Goal: Task Accomplishment & Management: Complete application form

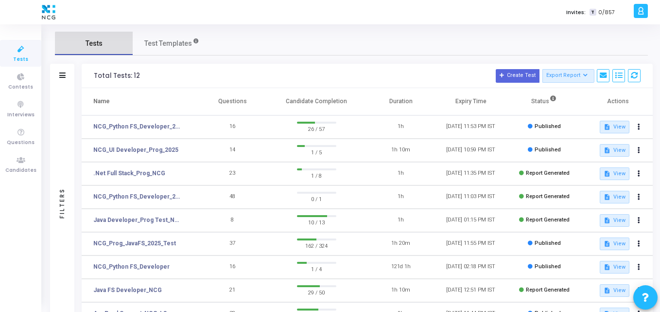
click at [96, 45] on span "Tests" at bounding box center [94, 43] width 17 height 10
click at [64, 76] on icon at bounding box center [62, 74] width 6 height 5
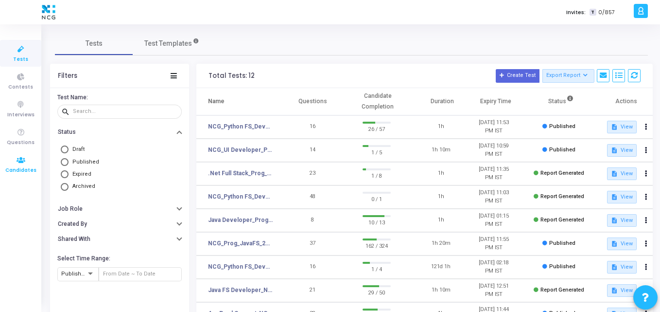
click at [12, 160] on icon at bounding box center [21, 160] width 20 height 12
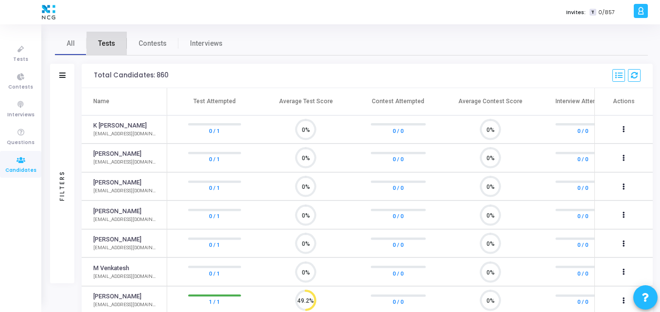
click at [102, 46] on span "Tests" at bounding box center [106, 43] width 17 height 10
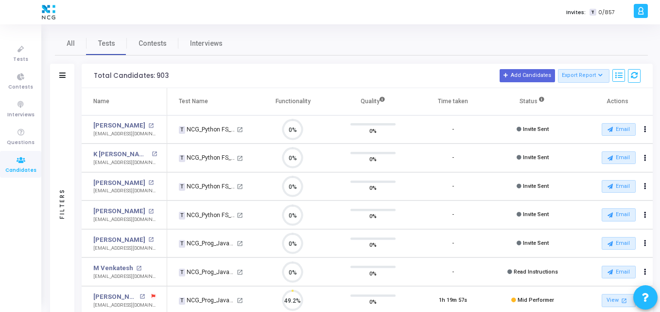
click at [67, 79] on div "Filters" at bounding box center [62, 76] width 24 height 24
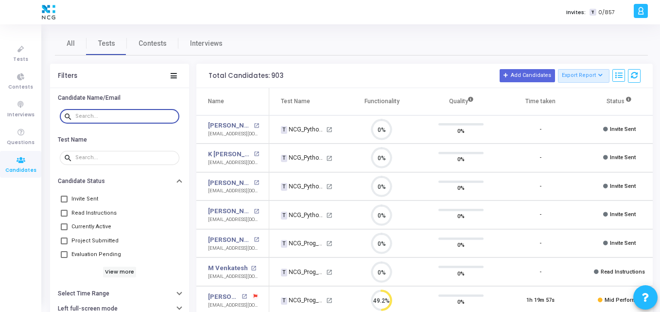
click at [132, 117] on input "text" at bounding box center [125, 116] width 100 height 6
paste input "[EMAIL_ADDRESS][DOMAIN_NAME]"
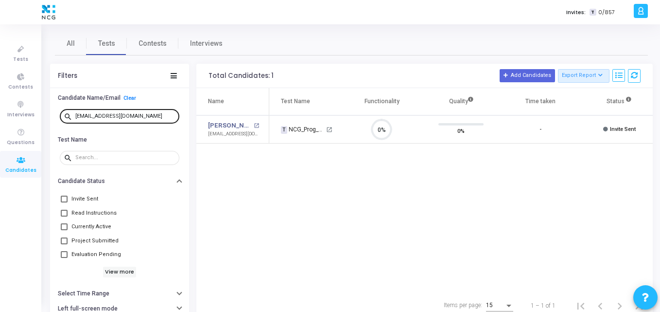
drag, startPoint x: 137, startPoint y: 121, endPoint x: 143, endPoint y: 120, distance: 6.5
click at [143, 120] on div "[EMAIL_ADDRESS][DOMAIN_NAME]" at bounding box center [125, 116] width 100 height 16
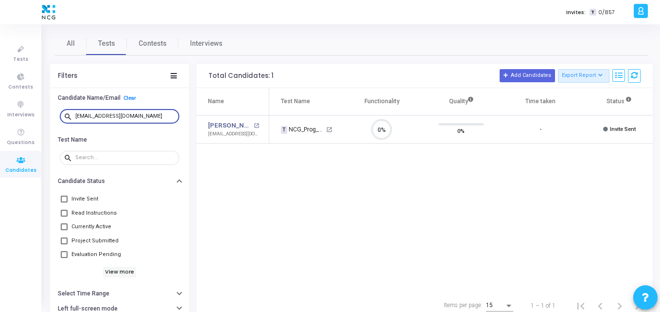
click at [143, 120] on div "[EMAIL_ADDRESS][DOMAIN_NAME]" at bounding box center [125, 116] width 100 height 16
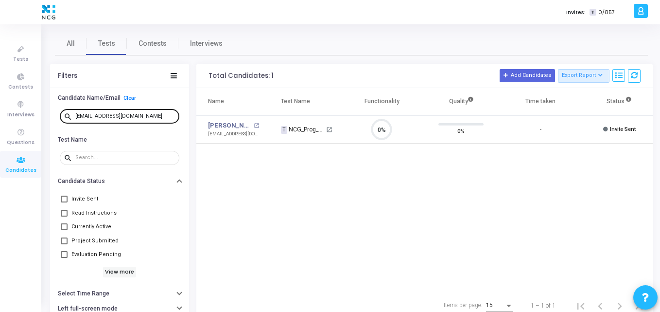
click at [134, 114] on div "[EMAIL_ADDRESS][DOMAIN_NAME]" at bounding box center [125, 116] width 100 height 16
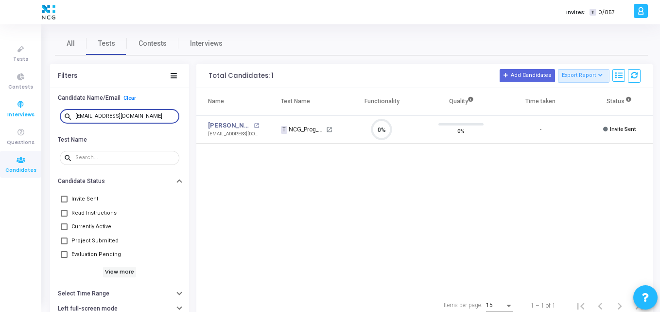
drag, startPoint x: 134, startPoint y: 114, endPoint x: 0, endPoint y: 120, distance: 134.4
click at [0, 120] on div "Tests Contests Interviews Questions Candidates Invites: T 0/857 K Kajal Setting…" at bounding box center [330, 156] width 660 height 312
paste input "[PERSON_NAME]"
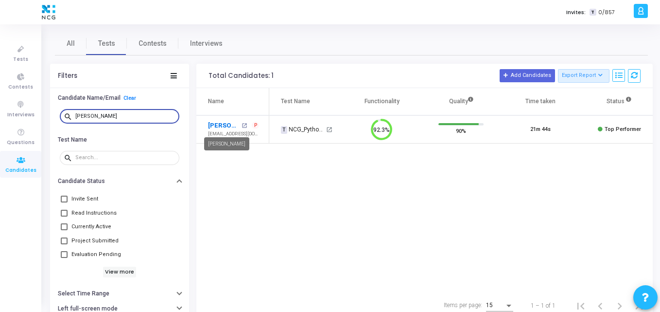
type input "[PERSON_NAME]"
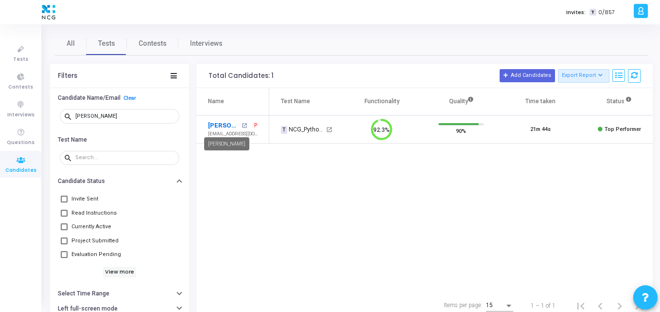
click at [223, 126] on link "[PERSON_NAME]" at bounding box center [223, 126] width 31 height 10
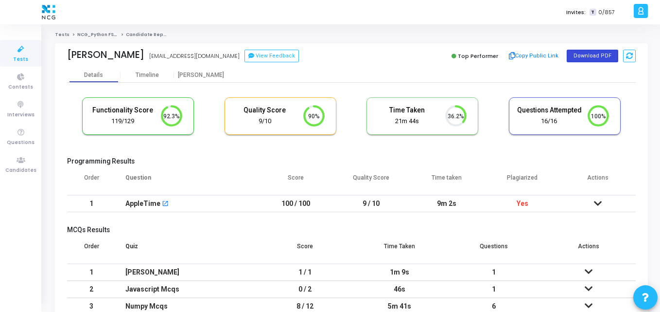
click at [579, 53] on button "Download PDF" at bounding box center [593, 56] width 52 height 13
click at [21, 59] on span "Tests" at bounding box center [20, 59] width 15 height 8
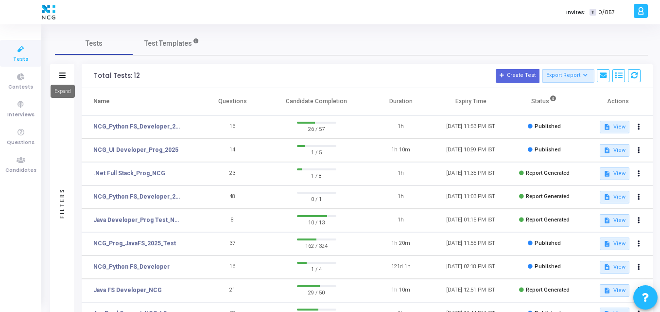
click at [60, 77] on icon at bounding box center [62, 74] width 6 height 5
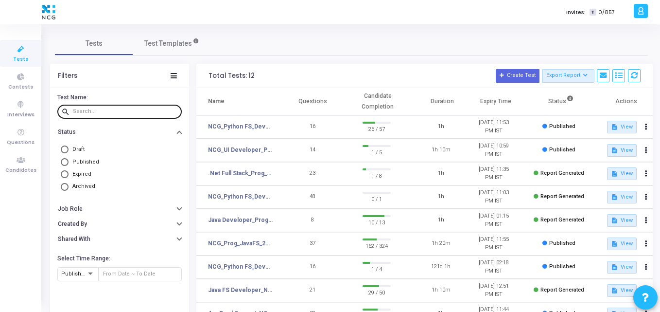
drag, startPoint x: 105, startPoint y: 117, endPoint x: 93, endPoint y: 113, distance: 12.6
click at [93, 113] on div at bounding box center [125, 111] width 105 height 16
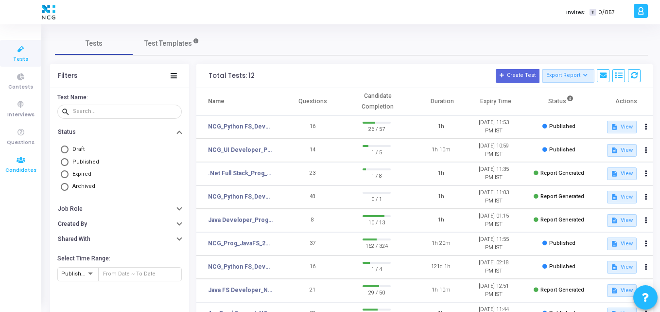
click at [16, 160] on icon at bounding box center [21, 160] width 20 height 12
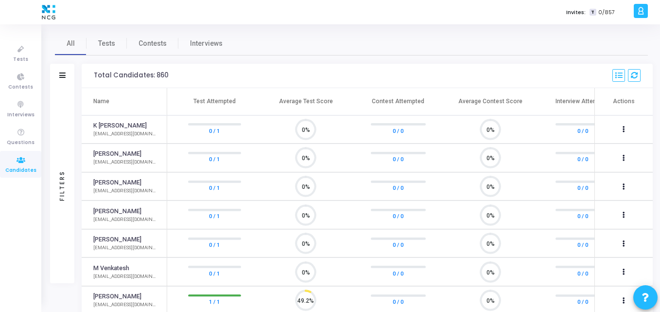
scroll to position [20, 25]
click at [67, 74] on div "Filters" at bounding box center [62, 76] width 24 height 24
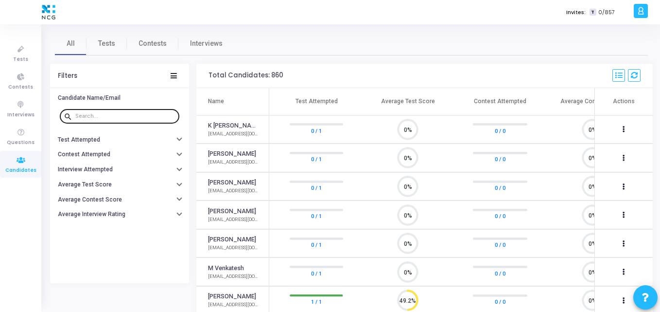
click at [104, 108] on div at bounding box center [125, 116] width 100 height 16
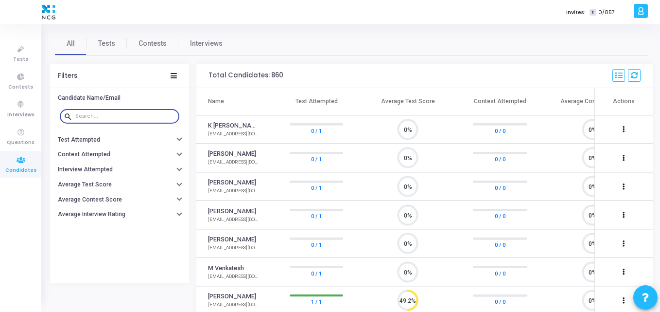
paste input "[EMAIL_ADDRESS][DOMAIN_NAME]"
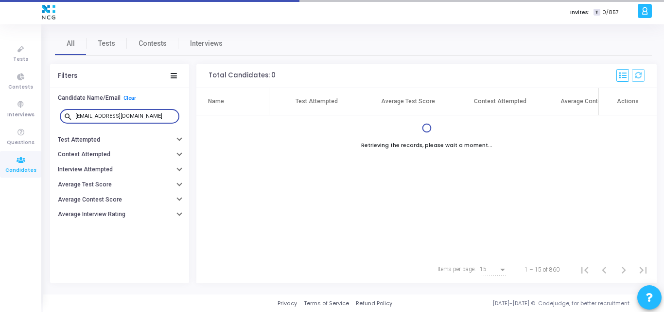
type input "[EMAIL_ADDRESS][DOMAIN_NAME]"
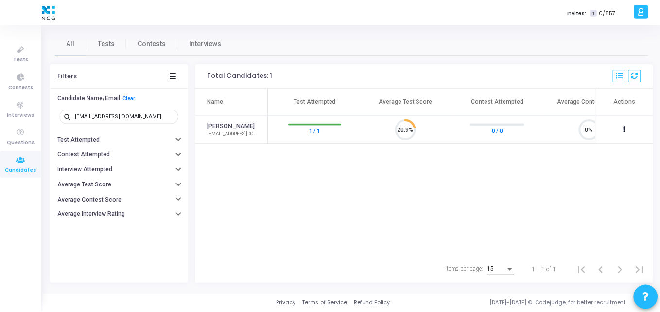
scroll to position [20, 25]
click at [267, 169] on div "Name Test Attempted Average Test Score Contest Attempted Average Contest Score …" at bounding box center [426, 172] width 461 height 168
click at [221, 124] on link "[PERSON_NAME]" at bounding box center [232, 125] width 48 height 9
click at [217, 127] on link "[PERSON_NAME]" at bounding box center [232, 125] width 48 height 9
click at [231, 117] on td "[PERSON_NAME][DEMOGRAPHIC_DATA] [EMAIL_ADDRESS][DOMAIN_NAME]" at bounding box center [232, 129] width 73 height 29
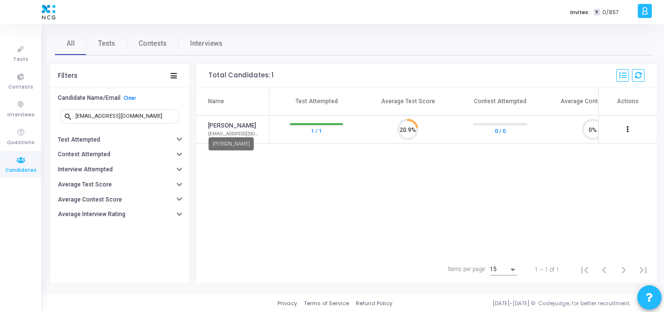
click at [231, 124] on link "[PERSON_NAME]" at bounding box center [232, 125] width 48 height 9
click at [28, 56] on link "Tests" at bounding box center [20, 53] width 41 height 27
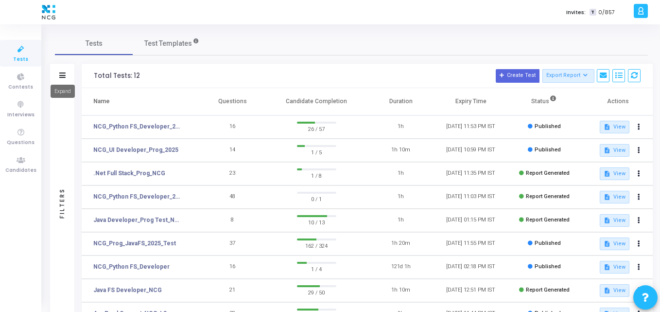
click at [61, 73] on icon at bounding box center [62, 74] width 6 height 5
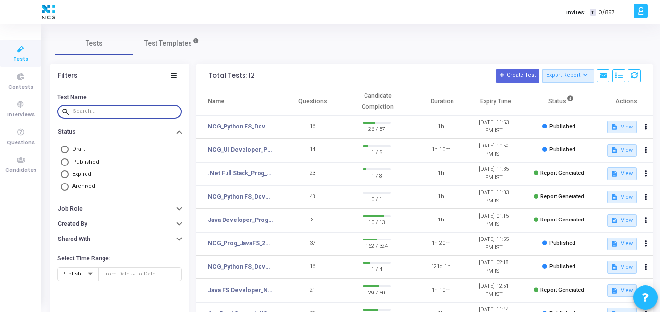
click at [107, 109] on input "text" at bounding box center [125, 111] width 105 height 6
paste input "[EMAIL_ADDRESS][DOMAIN_NAME]"
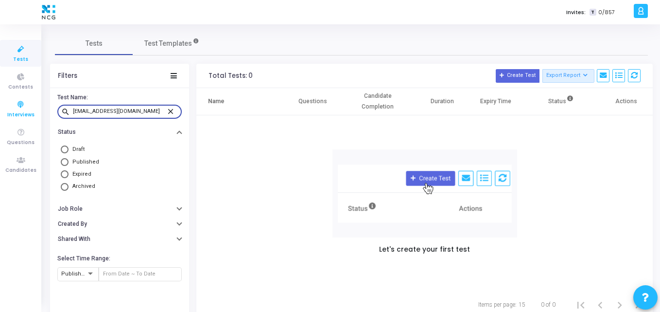
drag, startPoint x: 156, startPoint y: 111, endPoint x: 0, endPoint y: 102, distance: 155.9
click at [0, 102] on div "Tests Contests Interviews Questions Candidates Invites: T 0/857 K Kajal Setting…" at bounding box center [330, 156] width 660 height 312
paste input "kotharimahesh1006"
type input "[EMAIL_ADDRESS][DOMAIN_NAME]"
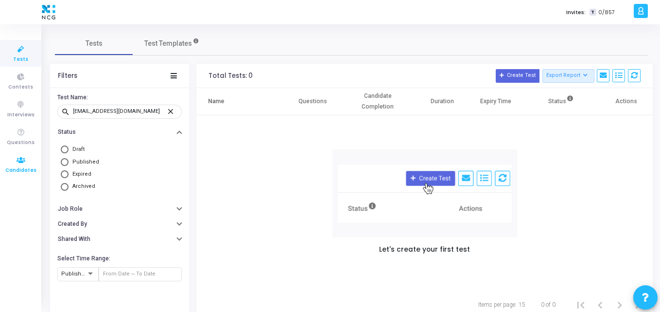
click at [11, 163] on icon at bounding box center [21, 160] width 20 height 12
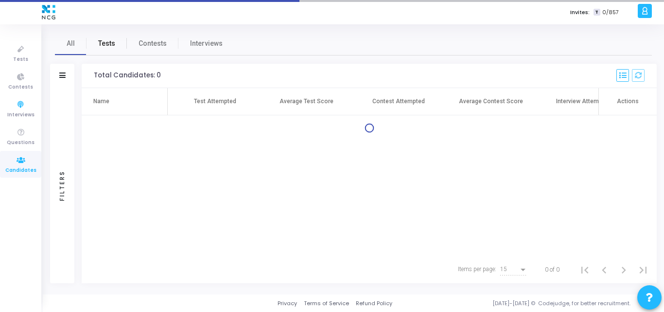
click at [110, 45] on span "Tests" at bounding box center [106, 43] width 17 height 10
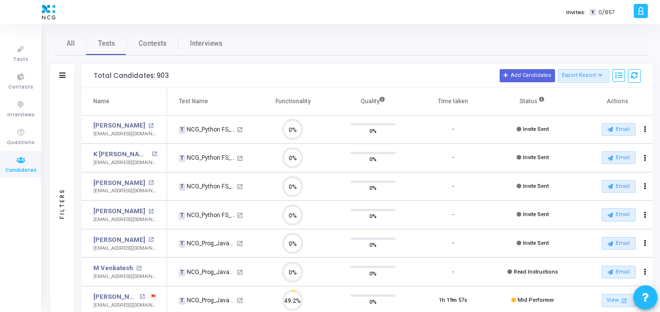
click at [64, 70] on div "Filters" at bounding box center [62, 76] width 24 height 24
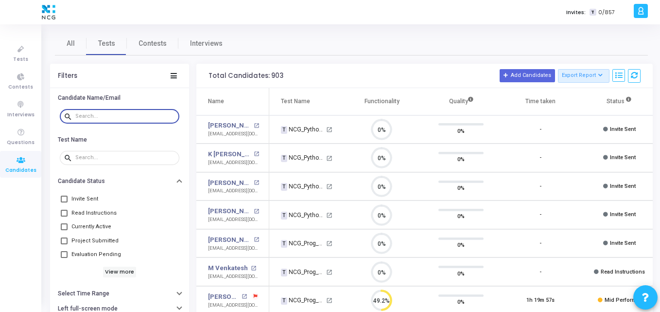
click at [98, 117] on input "text" at bounding box center [125, 116] width 100 height 6
paste input "[EMAIL_ADDRESS][DOMAIN_NAME]"
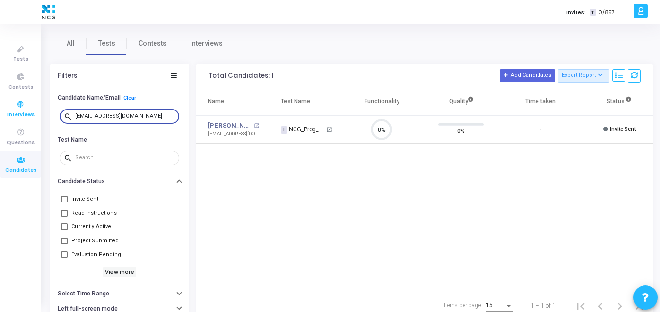
drag, startPoint x: 161, startPoint y: 114, endPoint x: 40, endPoint y: 109, distance: 121.2
click at [40, 109] on div "Tests Contests Interviews Questions Candidates Invites: T 0/857 K Kajal Setting…" at bounding box center [330, 156] width 660 height 312
paste input "ankitbhowad222"
drag, startPoint x: 154, startPoint y: 115, endPoint x: 0, endPoint y: 108, distance: 153.9
click at [0, 108] on div "Tests Contests Interviews Questions Candidates Invites: T 0/857 K Kajal Setting…" at bounding box center [330, 156] width 660 height 312
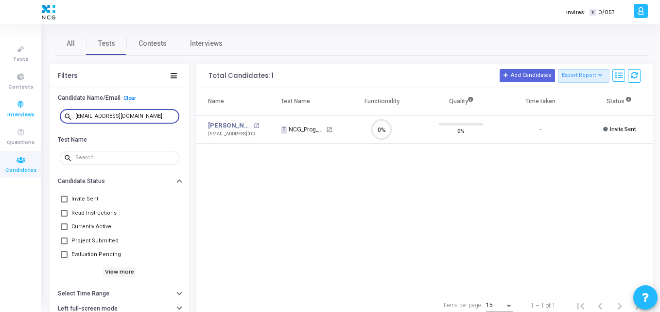
paste input "mannoj9"
drag, startPoint x: 153, startPoint y: 118, endPoint x: 15, endPoint y: 102, distance: 139.0
click at [15, 102] on div "Tests Contests Interviews Questions Candidates Invites: T 0/857 K Kajal Setting…" at bounding box center [330, 156] width 660 height 312
paste input "[EMAIL_ADDRESS]"
drag, startPoint x: 142, startPoint y: 117, endPoint x: 19, endPoint y: 121, distance: 123.1
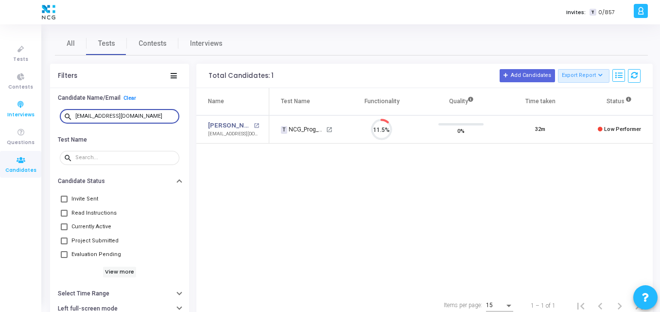
click at [19, 121] on div "Tests Contests Interviews Questions Candidates Invites: T 0/857 K Kajal Setting…" at bounding box center [330, 156] width 660 height 312
paste input "[EMAIL_ADDRESS]"
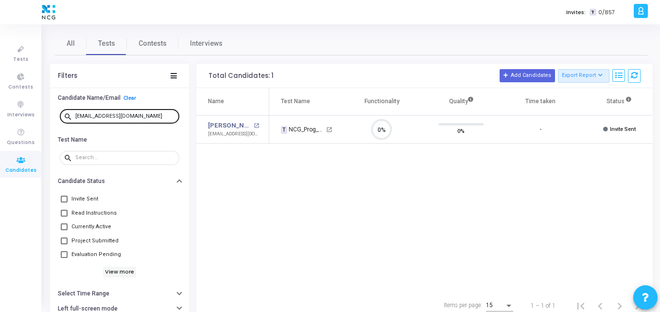
drag, startPoint x: 150, startPoint y: 121, endPoint x: 144, endPoint y: 115, distance: 7.9
click at [144, 115] on div "[EMAIL_ADDRESS][DOMAIN_NAME]" at bounding box center [125, 116] width 100 height 16
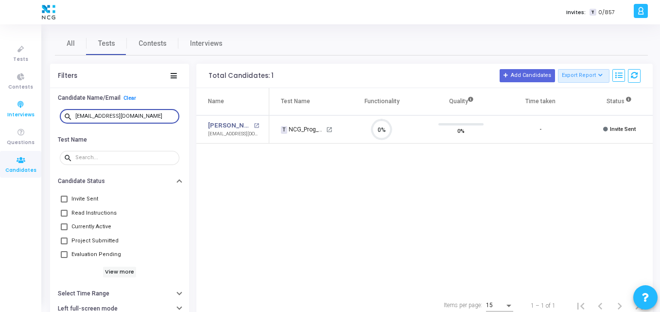
drag, startPoint x: 144, startPoint y: 115, endPoint x: 0, endPoint y: 120, distance: 144.1
click at [0, 120] on div "Tests Contests Interviews Questions Candidates Invites: T 0/857 K Kajal Setting…" at bounding box center [330, 156] width 660 height 312
paste input "prabonam9"
drag, startPoint x: 147, startPoint y: 116, endPoint x: 25, endPoint y: 114, distance: 122.1
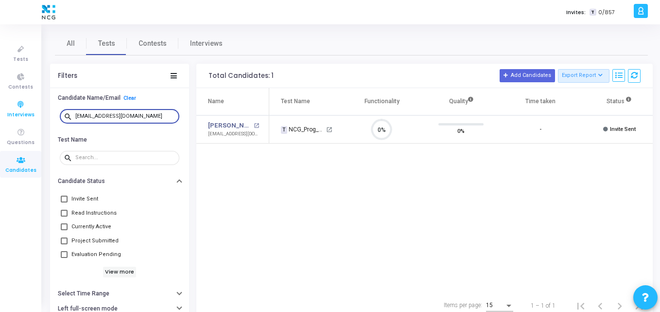
click at [25, 114] on div "Tests Contests Interviews Questions Candidates Invites: T 0/857 K Kajal Setting…" at bounding box center [330, 156] width 660 height 312
paste input "94sushilkr"
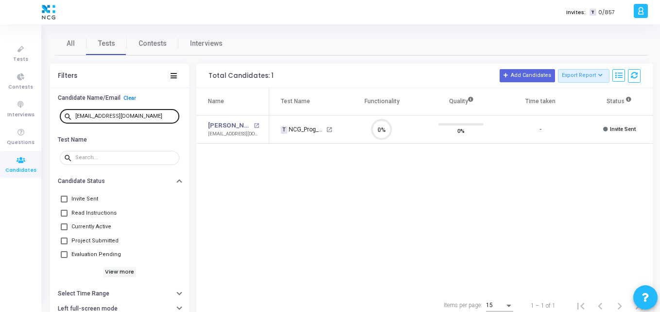
drag, startPoint x: 140, startPoint y: 120, endPoint x: 144, endPoint y: 114, distance: 7.2
click at [144, 114] on div "[EMAIL_ADDRESS][DOMAIN_NAME]" at bounding box center [125, 116] width 100 height 16
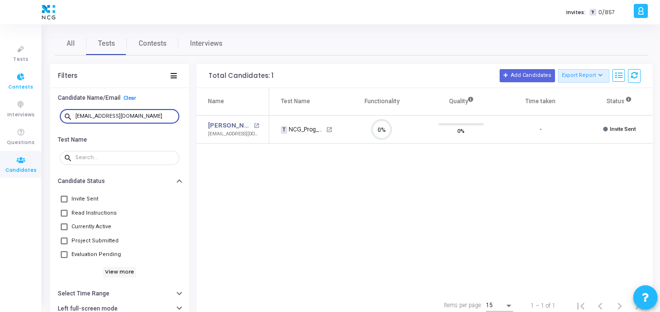
drag, startPoint x: 144, startPoint y: 114, endPoint x: 0, endPoint y: 93, distance: 145.9
click at [0, 93] on div "Tests Contests Interviews Questions Candidates Invites: T 0/857 K Kajal Setting…" at bounding box center [330, 156] width 660 height 312
paste input "swapnilnimbalkar077"
drag, startPoint x: 163, startPoint y: 115, endPoint x: 1, endPoint y: 117, distance: 162.0
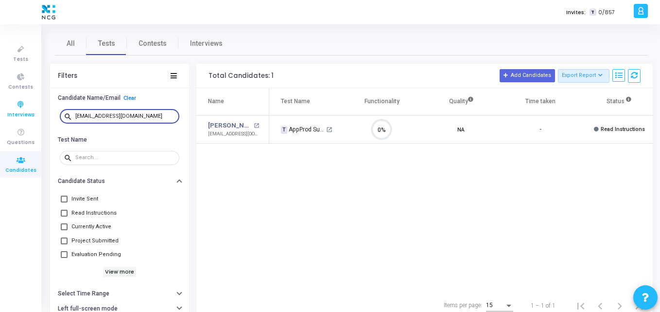
click at [1, 117] on div "Tests Contests Interviews Questions Candidates Invites: T 0/857 K Kajal Setting…" at bounding box center [330, 156] width 660 height 312
paste input "ankitbhowad222"
drag, startPoint x: 158, startPoint y: 119, endPoint x: 33, endPoint y: 106, distance: 125.2
click at [33, 106] on div "Tests Contests Interviews Questions Candidates Invites: T 0/857 K Kajal Setting…" at bounding box center [330, 156] width 660 height 312
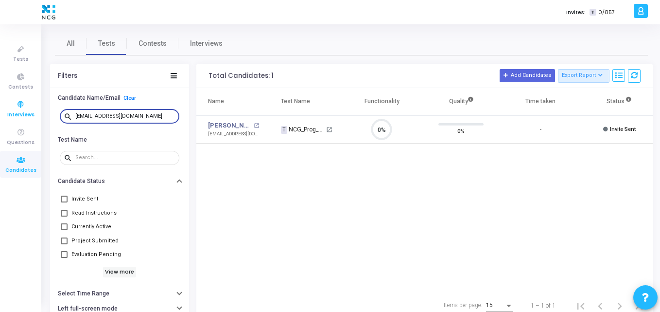
paste input "nikhilpyarsabadi17"
drag, startPoint x: 155, startPoint y: 117, endPoint x: 0, endPoint y: 107, distance: 155.4
click at [0, 107] on div "Tests Contests Interviews Questions Candidates Invites: T 0/857 K Kajal Setting…" at bounding box center [330, 156] width 660 height 312
paste input "sairam7kl"
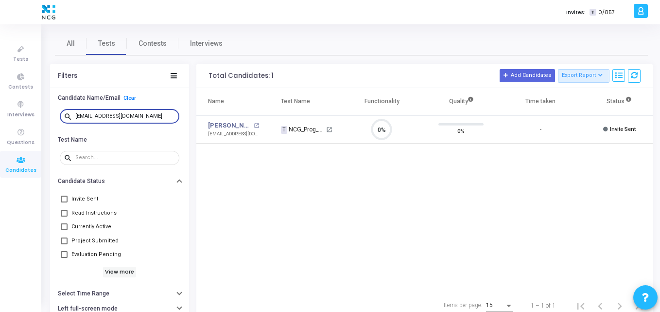
scroll to position [4, 4]
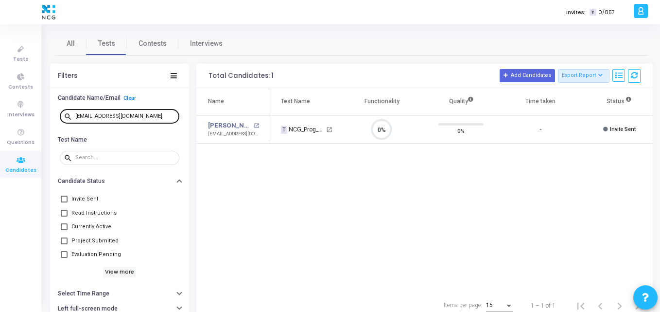
click at [134, 114] on div "[EMAIL_ADDRESS][DOMAIN_NAME]" at bounding box center [125, 116] width 100 height 16
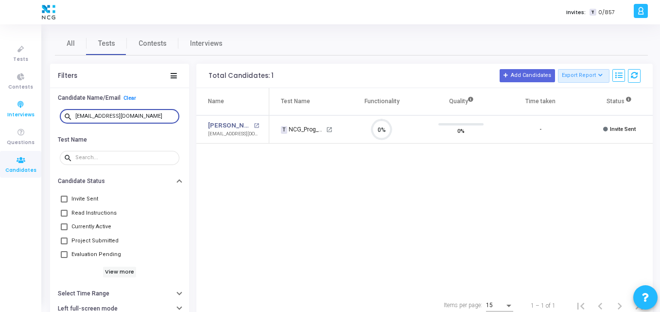
drag, startPoint x: 134, startPoint y: 114, endPoint x: 0, endPoint y: 98, distance: 135.2
click at [0, 98] on div "Tests Contests Interviews Questions Candidates Invites: T 0/857 K Kajal Setting…" at bounding box center [330, 156] width 660 height 312
paste input "vepurikotagovardhan"
drag, startPoint x: 160, startPoint y: 116, endPoint x: 0, endPoint y: 95, distance: 160.3
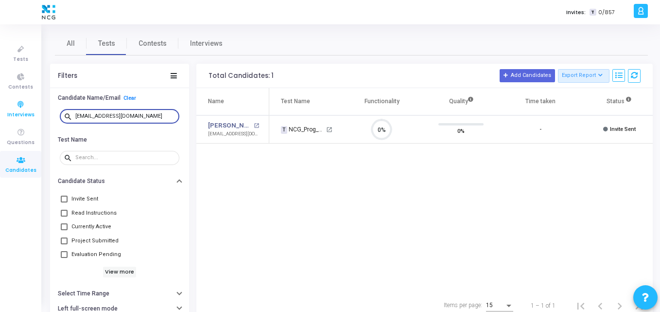
click at [0, 95] on div "Tests Contests Interviews Questions Candidates Invites: T 0/857 K Kajal Setting…" at bounding box center [330, 156] width 660 height 312
paste input "mtsmech04"
click at [143, 113] on input "[EMAIL_ADDRESS][DOMAIN_NAME]" at bounding box center [125, 116] width 100 height 6
drag, startPoint x: 140, startPoint y: 116, endPoint x: 0, endPoint y: 115, distance: 140.1
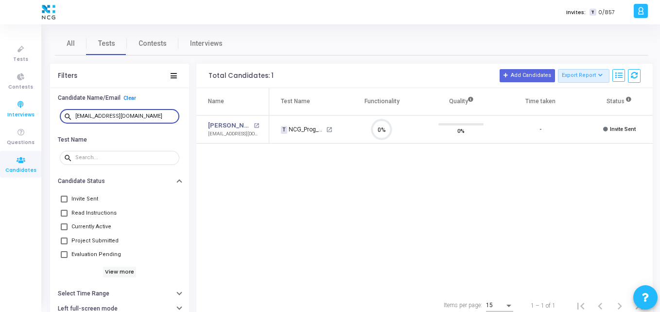
click at [0, 115] on div "Tests Contests Interviews Questions Candidates Invites: T 0/857 K Kajal Setting…" at bounding box center [330, 156] width 660 height 312
paste input "nithinvarma7893"
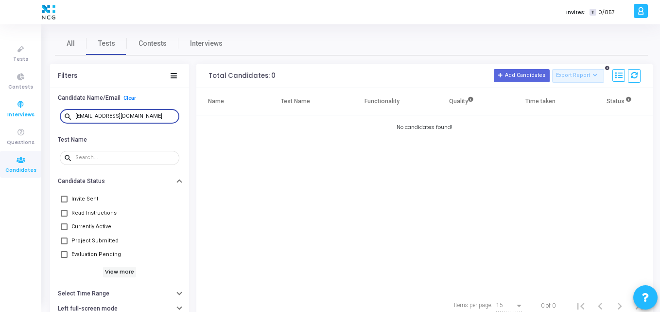
drag, startPoint x: 156, startPoint y: 116, endPoint x: 0, endPoint y: 115, distance: 156.1
click at [0, 115] on div "Tests Contests Interviews Questions Candidates Invites: T 0/857 K Kajal Setting…" at bounding box center [330, 156] width 660 height 312
paste input "princesazid1"
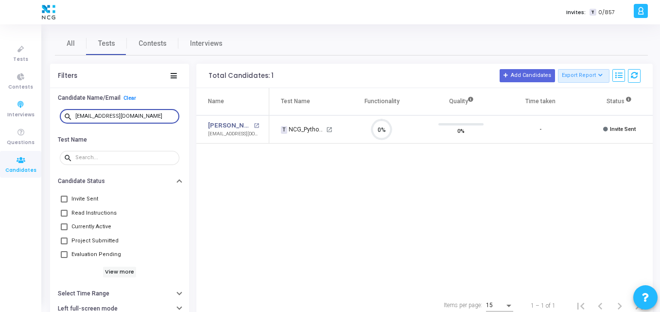
scroll to position [4, 4]
drag, startPoint x: 145, startPoint y: 116, endPoint x: 0, endPoint y: 105, distance: 145.8
click at [0, 105] on div "Tests Contests Interviews Questions Candidates Invites: T 0/857 K Kajal Setting…" at bounding box center [330, 156] width 660 height 312
paste input "anusha24ashwathappa"
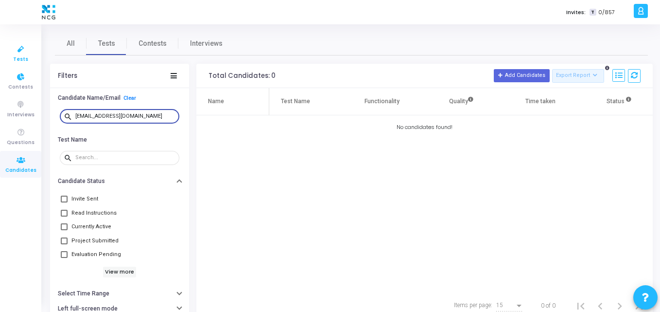
type input "[EMAIL_ADDRESS][DOMAIN_NAME]"
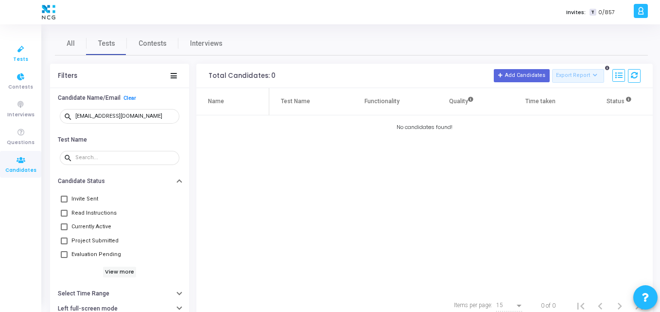
click at [4, 60] on link "Tests" at bounding box center [20, 53] width 41 height 27
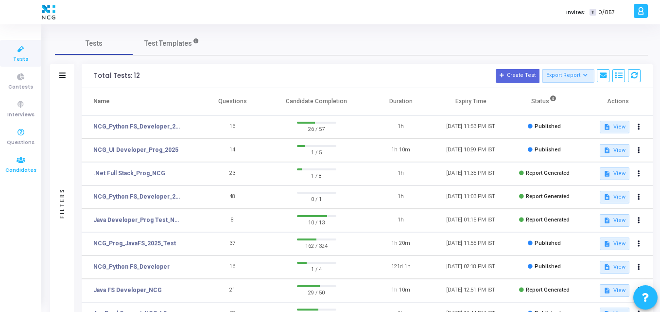
click at [26, 161] on icon at bounding box center [21, 160] width 20 height 12
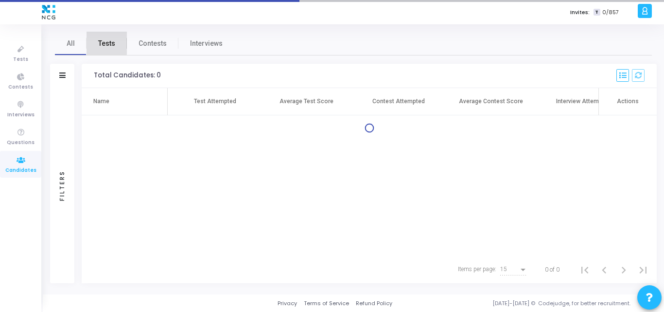
click at [100, 39] on span "Tests" at bounding box center [106, 43] width 17 height 10
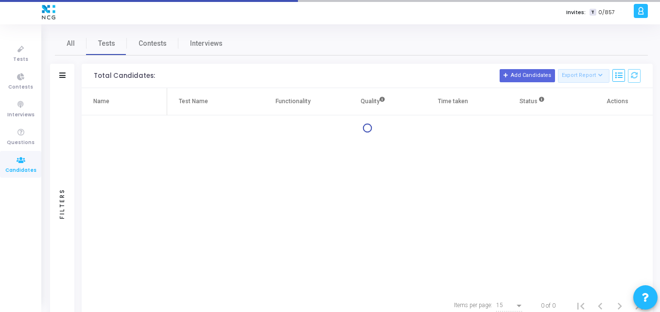
click at [64, 71] on div "Filters" at bounding box center [62, 76] width 24 height 24
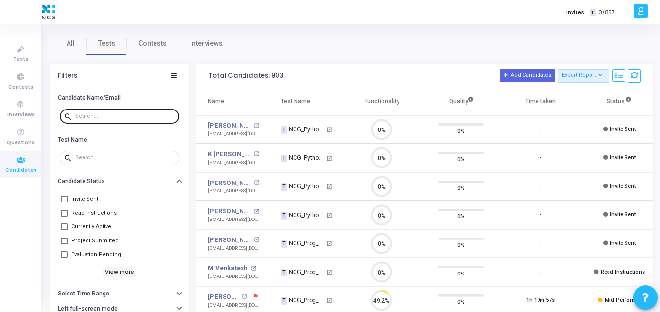
scroll to position [20, 25]
click at [98, 112] on div at bounding box center [125, 116] width 100 height 16
paste input "[EMAIL_ADDRESS][DOMAIN_NAME]"
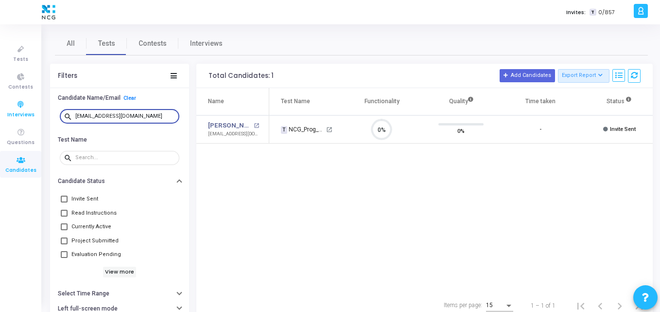
drag, startPoint x: 159, startPoint y: 113, endPoint x: 0, endPoint y: 114, distance: 159.0
click at [0, 114] on div "Tests Contests Interviews Questions Candidates Invites: T 0/857 K Kajal Setting…" at bounding box center [330, 156] width 660 height 312
paste input "shashikiranba754"
drag, startPoint x: 155, startPoint y: 114, endPoint x: 0, endPoint y: 108, distance: 155.3
click at [0, 108] on div "Tests Contests Interviews Questions Candidates Invites: T 0/857 K Kajal Setting…" at bounding box center [330, 156] width 660 height 312
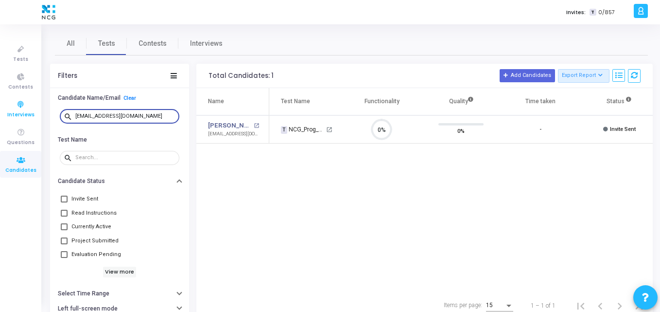
paste input ""[EMAIL_ADDRESS][DOMAIN_NAME] ""
drag, startPoint x: 150, startPoint y: 115, endPoint x: 34, endPoint y: 112, distance: 116.3
click at [34, 112] on div "Tests Contests Interviews Questions Candidates Invites: T 0/857 K Kajal Setting…" at bounding box center [330, 156] width 660 height 312
paste input "paturi.sagar96"
drag, startPoint x: 150, startPoint y: 117, endPoint x: 2, endPoint y: 118, distance: 147.8
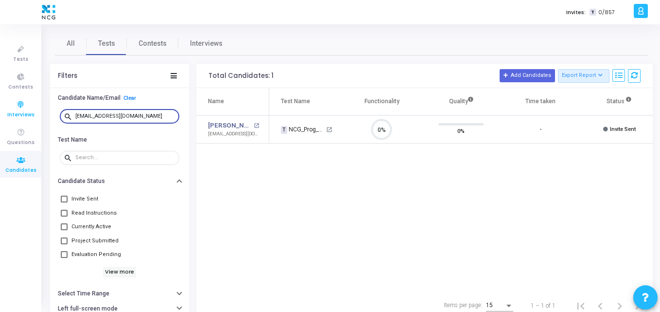
click at [2, 118] on div "Tests Contests Interviews Questions Candidates Invites: T 0/857 K Kajal Setting…" at bounding box center [330, 156] width 660 height 312
paste input "kirankumarcse68"
drag, startPoint x: 155, startPoint y: 114, endPoint x: 0, endPoint y: 90, distance: 156.0
click at [0, 90] on div "Tests Contests Interviews Questions Candidates Invites: T 0/857 K Kajal Setting…" at bounding box center [330, 156] width 660 height 312
paste input "dikshitneha2"
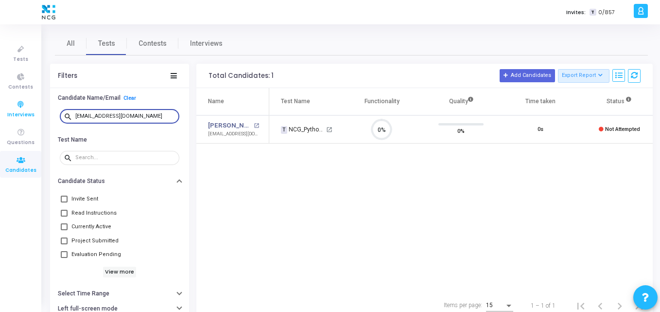
drag, startPoint x: 142, startPoint y: 117, endPoint x: 0, endPoint y: 110, distance: 141.7
click at [0, 110] on div "Tests Contests Interviews Questions Candidates Invites: T 0/857 K Kajal Setting…" at bounding box center [330, 156] width 660 height 312
paste input "prathameshpatil487"
drag, startPoint x: 162, startPoint y: 117, endPoint x: 0, endPoint y: 55, distance: 173.3
click at [0, 55] on div "Tests Contests Interviews Questions Candidates Invites: T 0/857 K Kajal Setting…" at bounding box center [330, 156] width 660 height 312
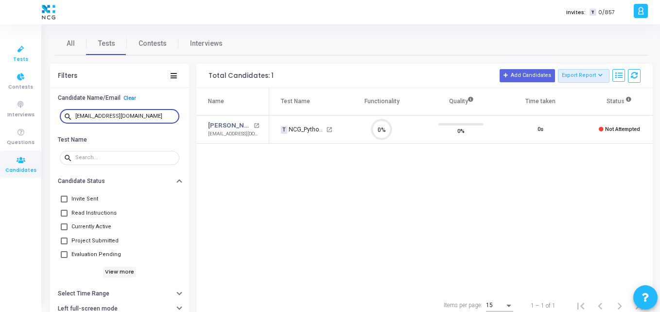
paste input "nisha.chauhan151998"
click at [164, 114] on input "[EMAIL_ADDRESS][DOMAIN_NAME]" at bounding box center [125, 116] width 100 height 6
paste input "masalakshay43"
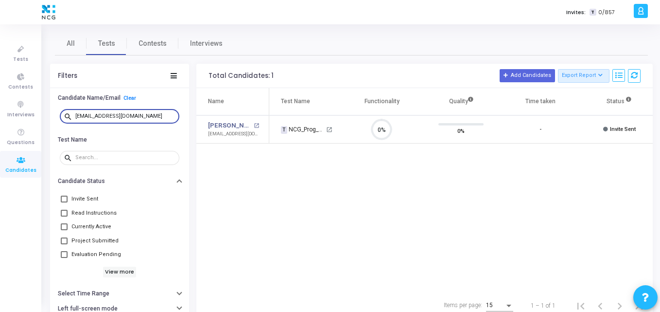
click at [150, 116] on input "[EMAIL_ADDRESS][DOMAIN_NAME]" at bounding box center [125, 116] width 100 height 6
drag, startPoint x: 152, startPoint y: 118, endPoint x: 19, endPoint y: 110, distance: 132.5
click at [19, 110] on div "Tests Contests Interviews Questions Candidates Invites: T 0/857 K Kajal Setting…" at bounding box center [330, 156] width 660 height 312
paste input "surendraparab5"
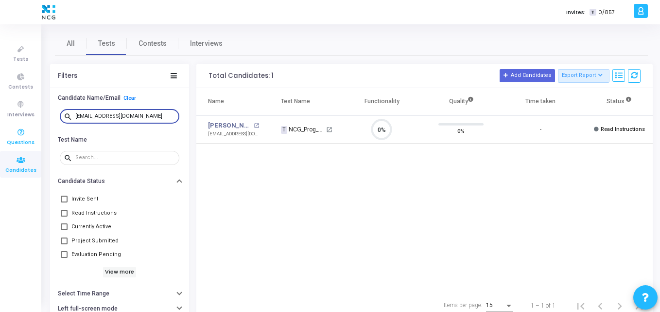
drag, startPoint x: 150, startPoint y: 119, endPoint x: 1, endPoint y: 131, distance: 149.3
click at [1, 131] on div "Tests Contests Interviews Questions Candidates Invites: T 0/857 K Kajal Setting…" at bounding box center [330, 156] width 660 height 312
paste input "[PERSON_NAME].[PERSON_NAME]"
type input "[PERSON_NAME][EMAIL_ADDRESS][PERSON_NAME][DOMAIN_NAME]"
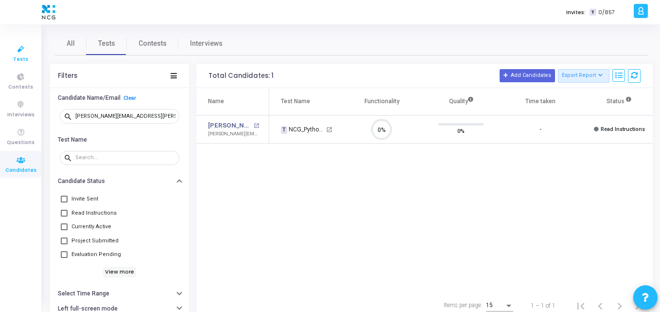
click at [18, 49] on icon at bounding box center [21, 49] width 20 height 12
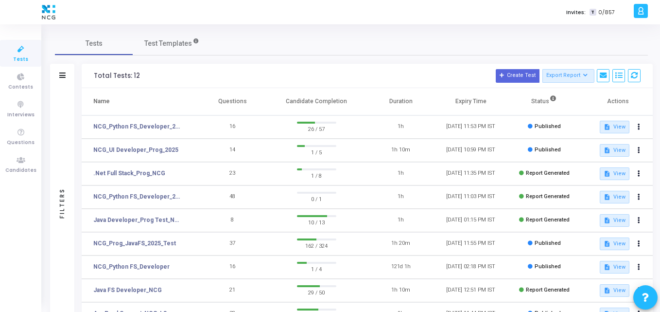
click at [67, 76] on div "Filters" at bounding box center [62, 76] width 24 height 24
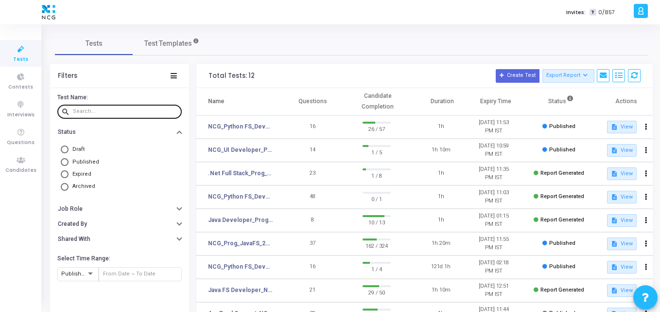
click at [101, 115] on div at bounding box center [125, 111] width 105 height 16
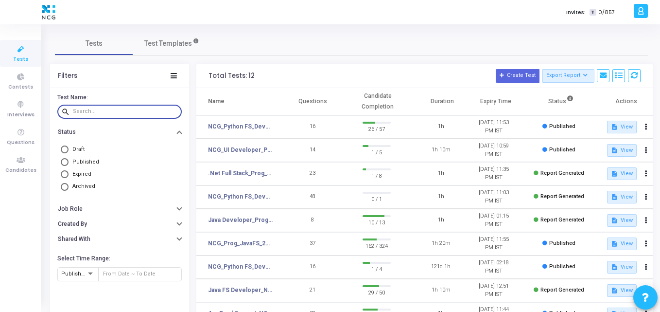
click at [109, 108] on div at bounding box center [125, 111] width 105 height 16
paste input "[EMAIL_ADDRESS][DOMAIN_NAME]"
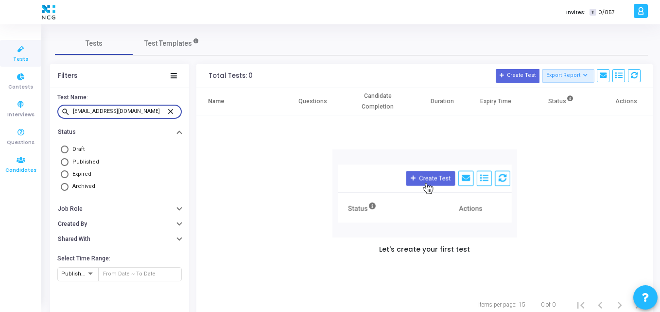
type input "[EMAIL_ADDRESS][DOMAIN_NAME]"
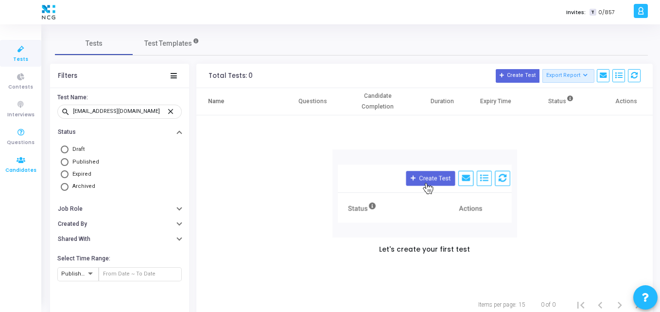
click at [29, 159] on icon at bounding box center [21, 160] width 20 height 12
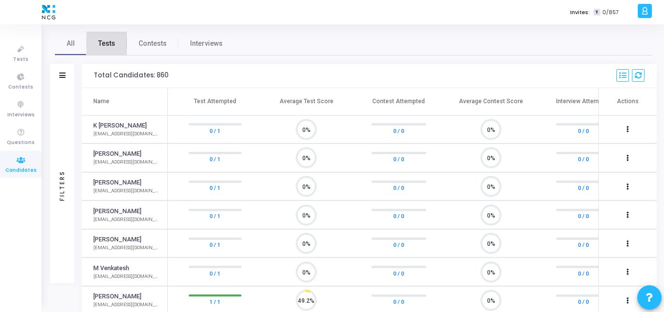
click at [110, 43] on span "Tests" at bounding box center [106, 43] width 17 height 10
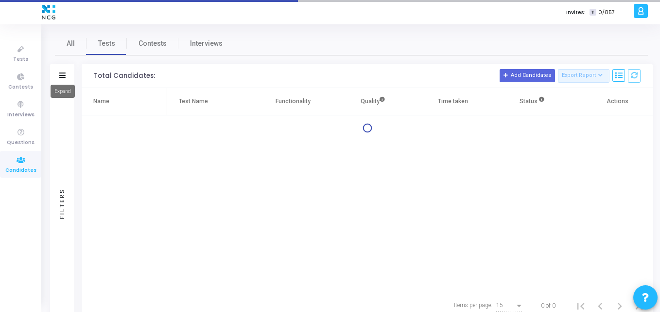
click at [63, 76] on icon at bounding box center [62, 74] width 6 height 5
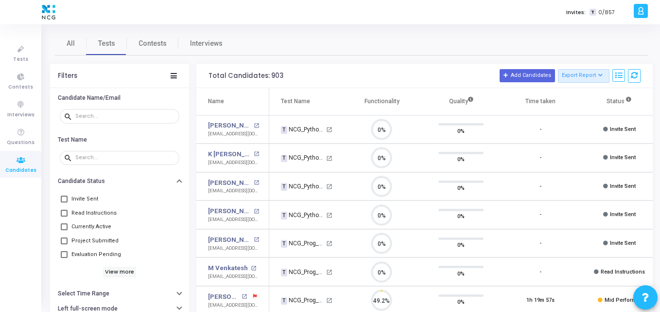
scroll to position [20, 25]
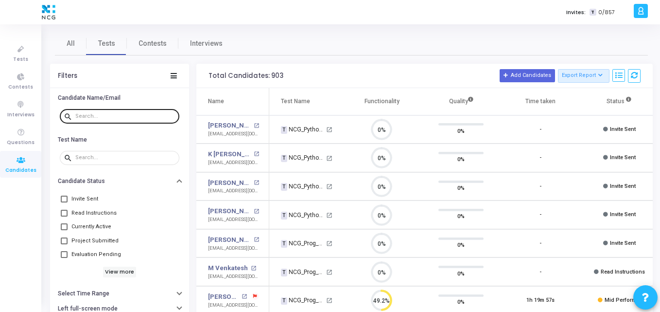
click at [120, 110] on div at bounding box center [125, 116] width 100 height 16
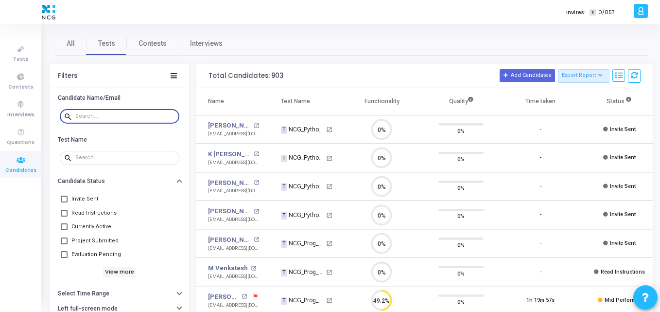
paste input "[EMAIL_ADDRESS][DOMAIN_NAME]"
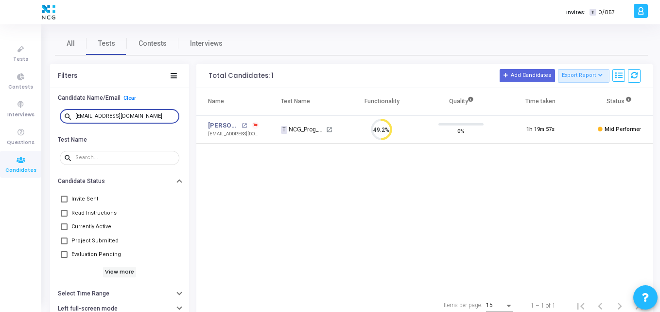
type input "[EMAIL_ADDRESS][DOMAIN_NAME]"
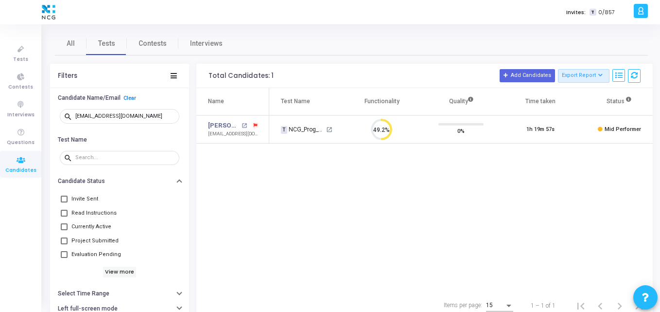
click at [274, 160] on div "Name Test Name Functionality Quality Time taken Status Actions [PERSON_NAME] op…" at bounding box center [424, 190] width 457 height 204
click at [214, 121] on link "[PERSON_NAME]" at bounding box center [223, 126] width 31 height 10
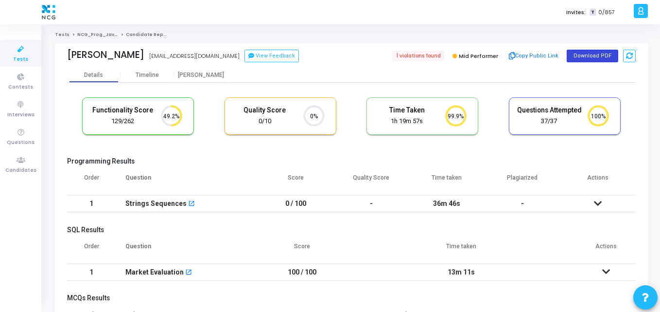
click at [592, 52] on button "Download PDF" at bounding box center [593, 56] width 52 height 13
click at [419, 69] on div "Details Timeline [PERSON_NAME]" at bounding box center [351, 75] width 569 height 15
click at [23, 152] on link "Candidates" at bounding box center [20, 164] width 41 height 27
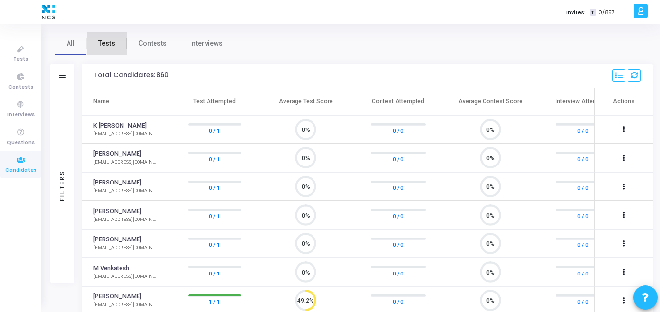
click at [104, 36] on link "Tests" at bounding box center [107, 43] width 40 height 23
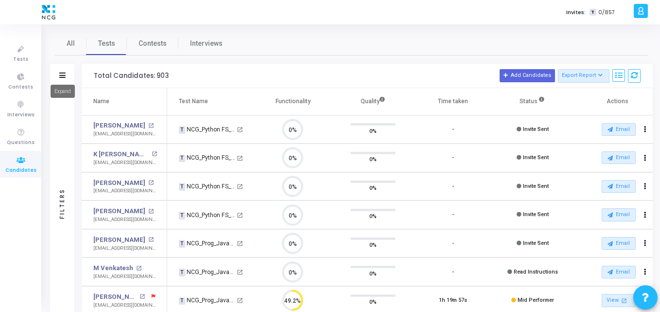
click at [63, 75] on icon at bounding box center [62, 74] width 6 height 5
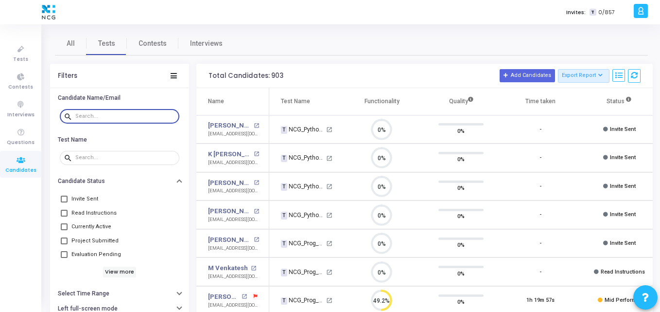
click at [109, 117] on input "text" at bounding box center [125, 116] width 100 height 6
paste input "[EMAIL_ADDRESS][DOMAIN_NAME]"
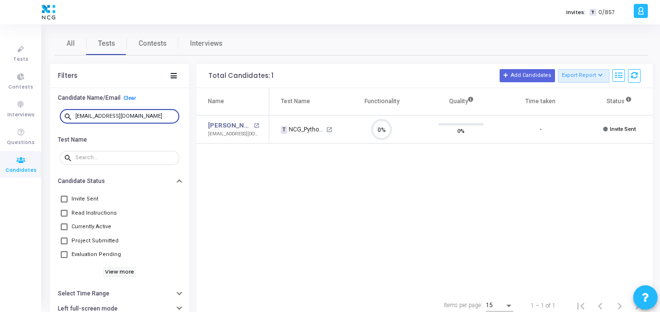
type input "[EMAIL_ADDRESS][DOMAIN_NAME]"
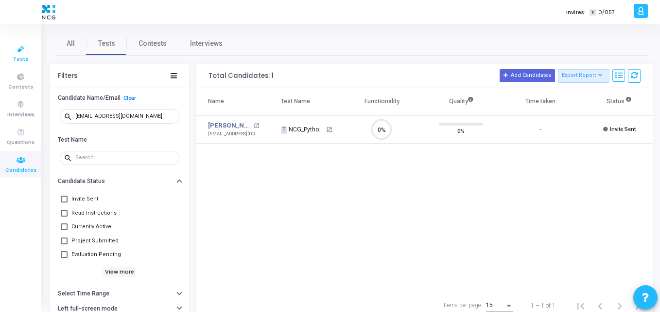
click at [21, 54] on icon at bounding box center [21, 49] width 20 height 12
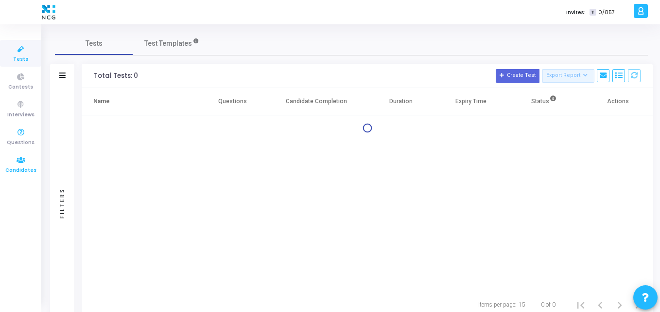
click at [22, 158] on icon at bounding box center [21, 160] width 20 height 12
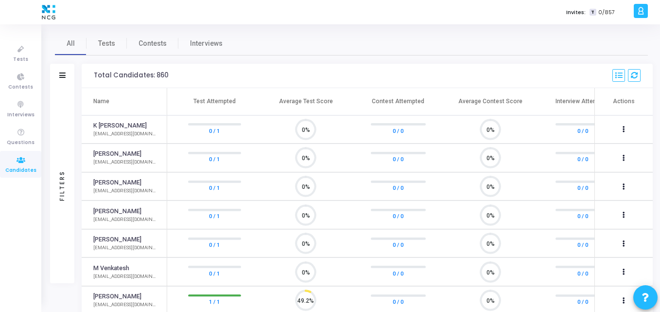
scroll to position [20, 25]
click at [102, 43] on span "Tests" at bounding box center [106, 43] width 17 height 10
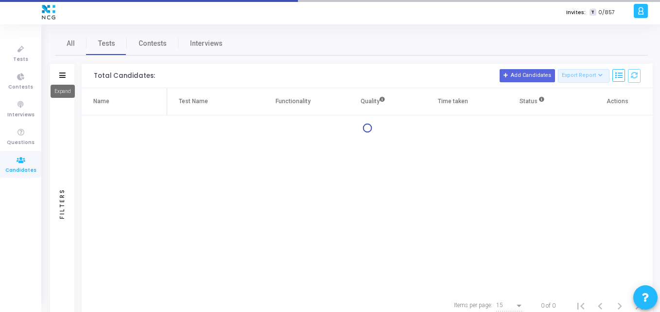
click at [60, 78] on mat-tooltip-component "Expand" at bounding box center [63, 91] width 38 height 27
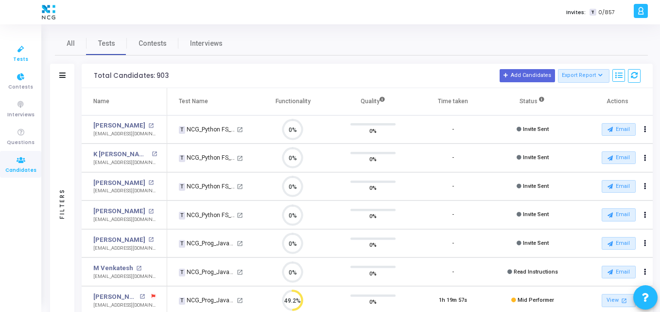
click at [20, 55] on span "Tests" at bounding box center [20, 59] width 15 height 8
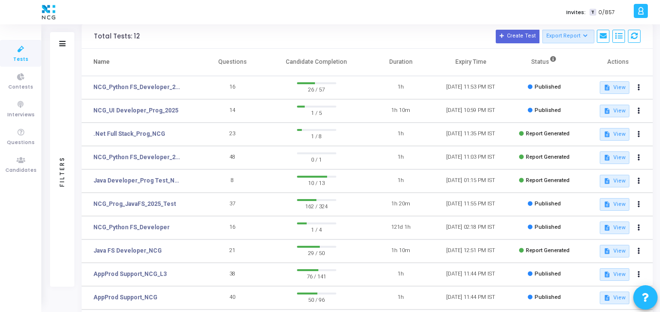
scroll to position [40, 0]
click at [138, 204] on link "NCG_Prog_JavaFS_2025_Test" at bounding box center [134, 203] width 83 height 9
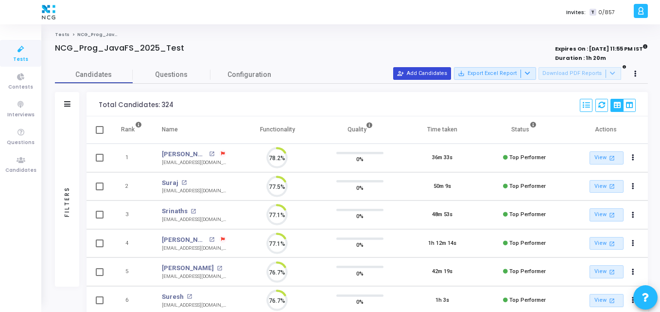
scroll to position [20, 25]
click at [424, 77] on button "person_add_alt Add Candidates" at bounding box center [422, 73] width 58 height 13
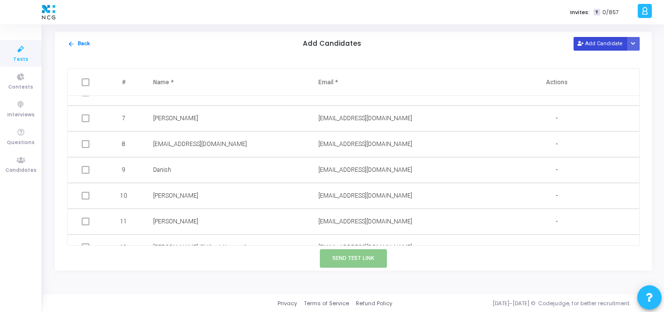
click at [599, 38] on button "Add Candidate" at bounding box center [600, 43] width 53 height 13
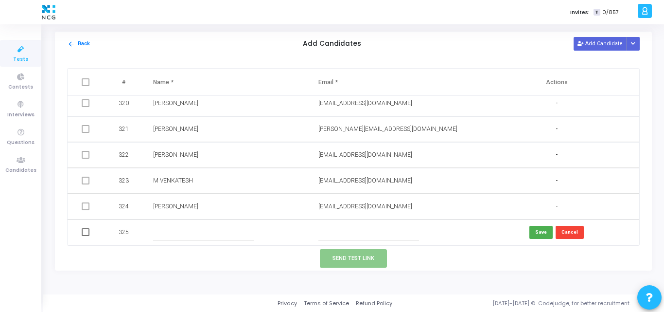
click at [201, 232] on input "text" at bounding box center [203, 232] width 101 height 16
paste input "bharathumasuthangmailcom"
type input "bharathumasuthangmailcom"
click at [346, 236] on input "text" at bounding box center [369, 232] width 101 height 16
paste input "[EMAIL_ADDRESS][DOMAIN_NAME]"
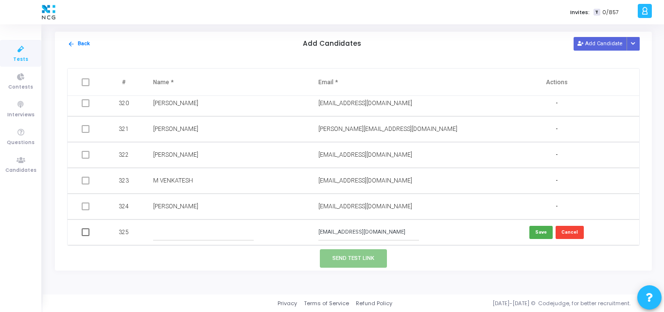
type input "[EMAIL_ADDRESS][DOMAIN_NAME]"
click at [167, 236] on input "text" at bounding box center [203, 232] width 101 height 16
paste input "[PERSON_NAME]"
type input "[PERSON_NAME]"
click at [542, 235] on button "Save" at bounding box center [541, 232] width 23 height 13
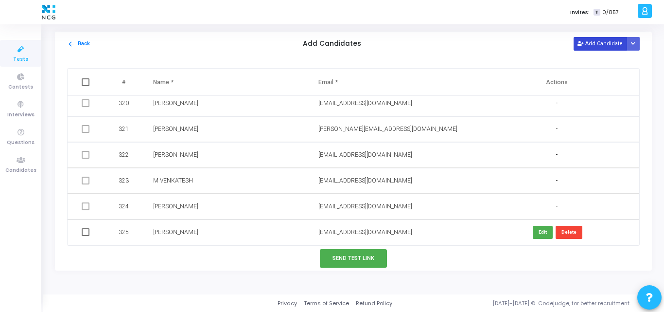
click at [598, 47] on button "Add Candidate" at bounding box center [600, 43] width 53 height 13
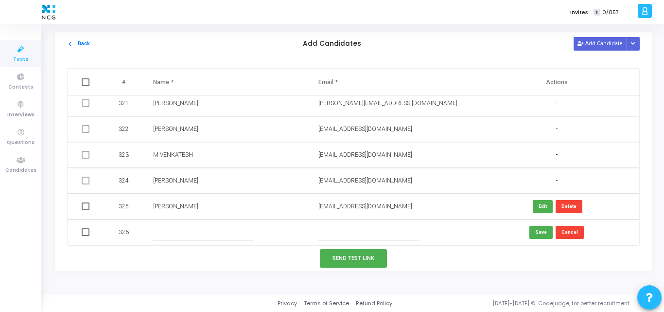
click at [334, 234] on input "text" at bounding box center [369, 232] width 101 height 16
paste input "[EMAIL_ADDRESS][DOMAIN_NAME]"
type input "[EMAIL_ADDRESS][DOMAIN_NAME]"
click at [604, 48] on button "Add Candidate" at bounding box center [600, 43] width 53 height 13
click at [157, 229] on input "text" at bounding box center [203, 232] width 101 height 16
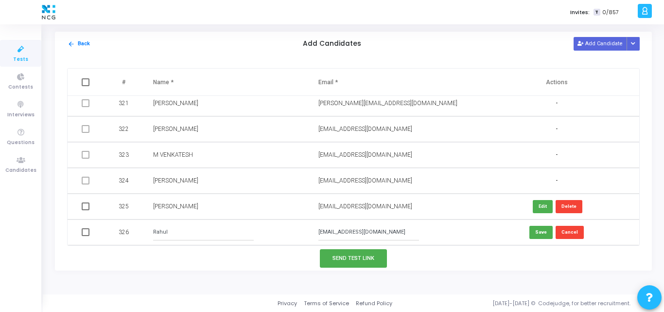
type input "Rahul"
click at [542, 232] on button "Save" at bounding box center [541, 232] width 23 height 13
click at [591, 44] on button "Add Candidate" at bounding box center [600, 43] width 53 height 13
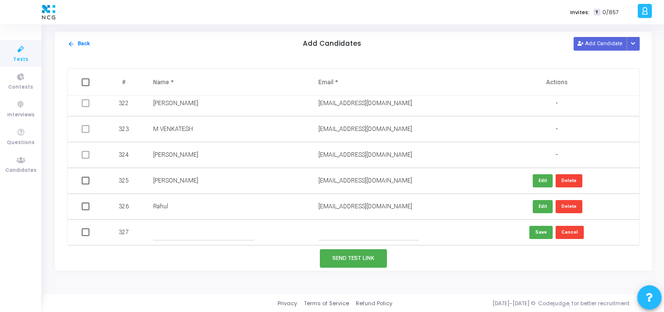
click at [342, 225] on input "text" at bounding box center [369, 232] width 101 height 16
paste input "[PERSON_NAME][EMAIL_ADDRESS][DOMAIN_NAME]"
type input "[PERSON_NAME][EMAIL_ADDRESS][DOMAIN_NAME]"
click at [186, 236] on input "text" at bounding box center [203, 232] width 101 height 16
type input "[PERSON_NAME]"
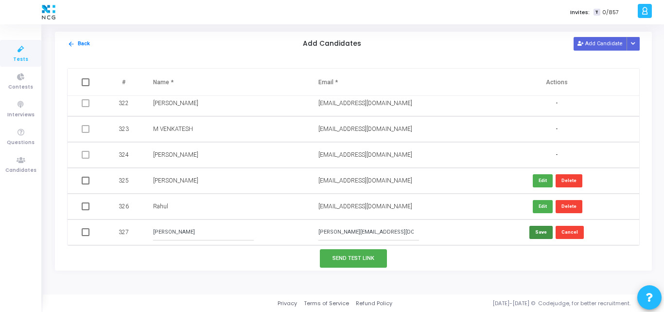
click at [543, 232] on button "Save" at bounding box center [541, 232] width 23 height 13
click at [592, 42] on button "Add Candidate" at bounding box center [600, 43] width 53 height 13
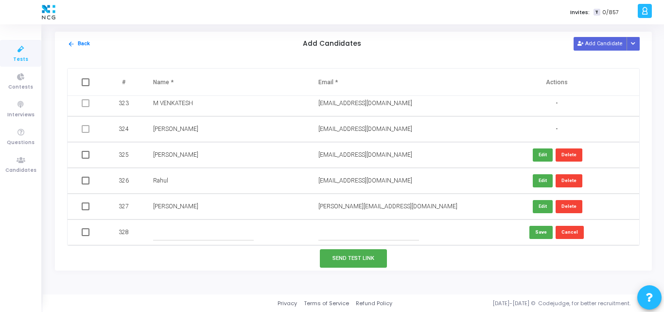
paste input "[EMAIL_ADDRESS][DOMAIN_NAME]"
click at [338, 229] on input "[EMAIL_ADDRESS][DOMAIN_NAME]" at bounding box center [369, 232] width 101 height 16
type input "[EMAIL_ADDRESS][DOMAIN_NAME]"
click at [168, 238] on input "text" at bounding box center [203, 232] width 101 height 16
type input "[PERSON_NAME]"
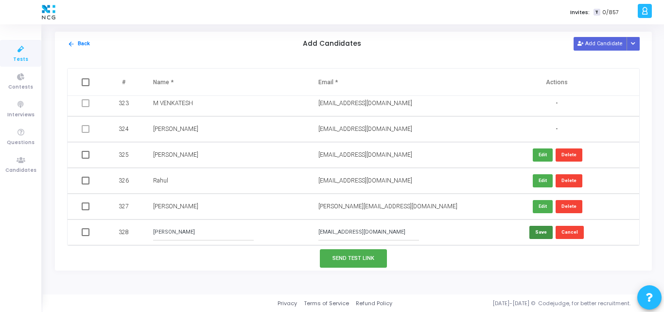
click at [541, 232] on button "Save" at bounding box center [541, 232] width 23 height 13
click at [610, 45] on button "Add Candidate" at bounding box center [600, 43] width 53 height 13
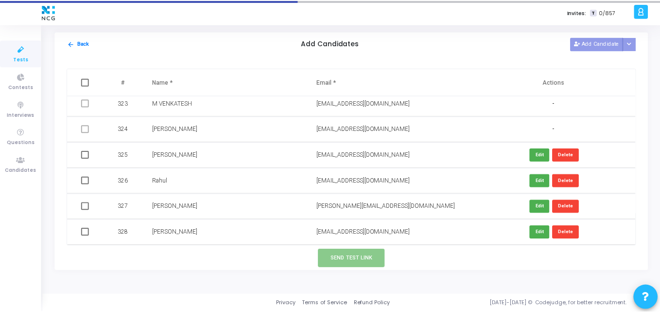
scroll to position [8331, 0]
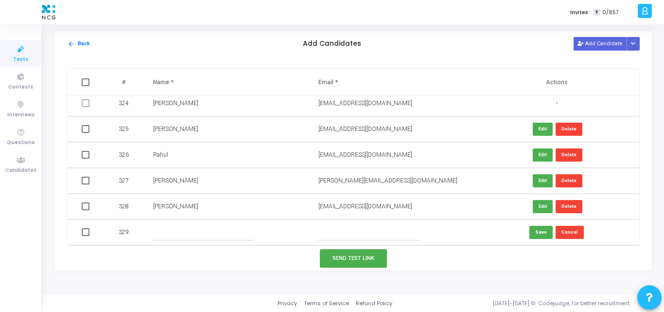
click at [343, 228] on input "text" at bounding box center [369, 232] width 101 height 16
paste input "[EMAIL_ADDRESS][DOMAIN_NAME]"
type input "[EMAIL_ADDRESS][DOMAIN_NAME]"
click at [163, 233] on input "text" at bounding box center [203, 232] width 101 height 16
type input "[PERSON_NAME]"
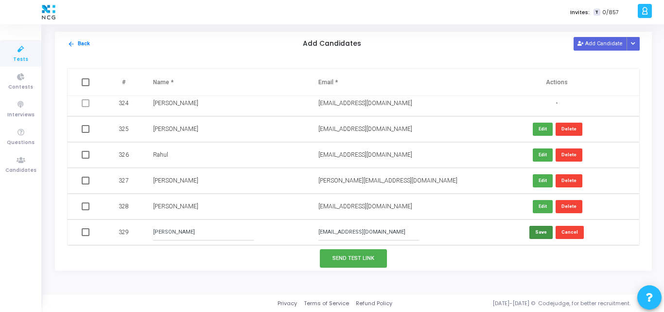
click at [539, 233] on button "Save" at bounding box center [541, 232] width 23 height 13
click at [82, 127] on span at bounding box center [86, 129] width 8 height 8
click at [85, 133] on input "checkbox" at bounding box center [85, 133] width 0 height 0
checkbox input "true"
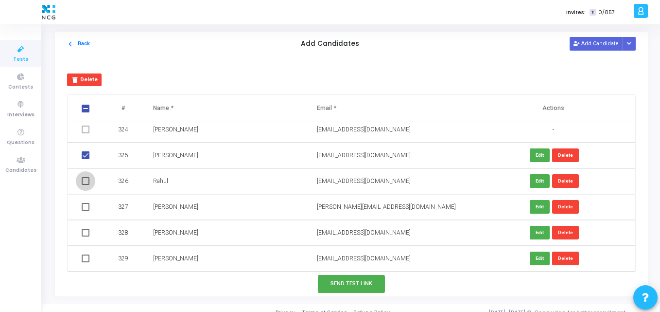
click at [85, 181] on span at bounding box center [86, 181] width 8 height 8
click at [85, 185] on input "checkbox" at bounding box center [85, 185] width 0 height 0
checkbox input "true"
click at [85, 209] on span at bounding box center [86, 207] width 8 height 8
click at [85, 211] on input "checkbox" at bounding box center [85, 211] width 0 height 0
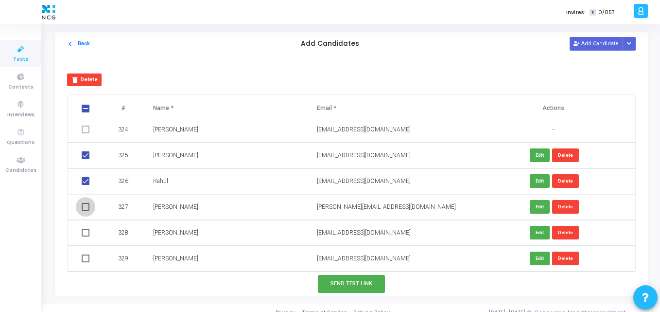
checkbox input "true"
click at [86, 233] on span at bounding box center [86, 233] width 8 height 8
click at [86, 236] on input "checkbox" at bounding box center [85, 236] width 0 height 0
checkbox input "true"
click at [86, 258] on span at bounding box center [86, 258] width 8 height 8
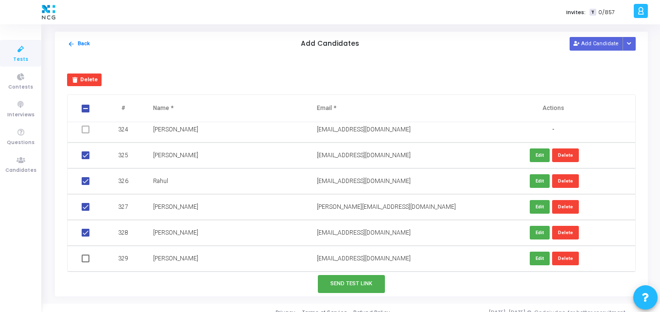
click at [86, 262] on input "checkbox" at bounding box center [85, 262] width 0 height 0
checkbox input "true"
click at [365, 289] on button "Send Test Link" at bounding box center [351, 284] width 67 height 18
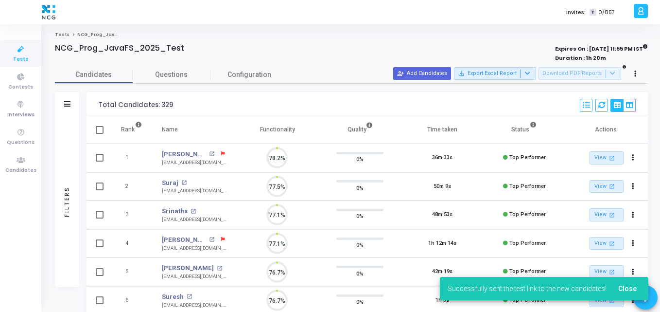
scroll to position [4, 4]
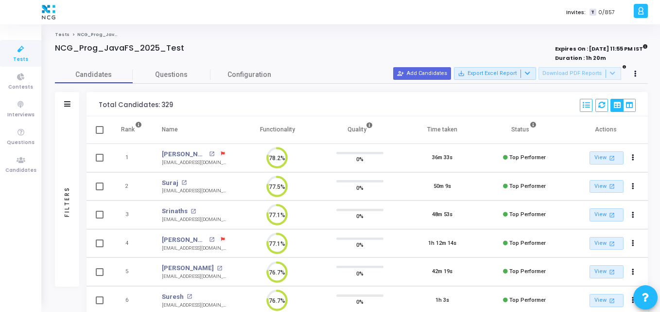
click at [19, 55] on span "Tests" at bounding box center [20, 59] width 15 height 8
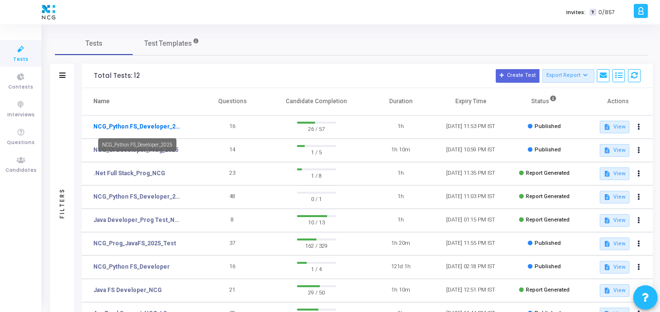
click at [143, 123] on link "NCG_Python FS_Developer_2025" at bounding box center [137, 126] width 89 height 9
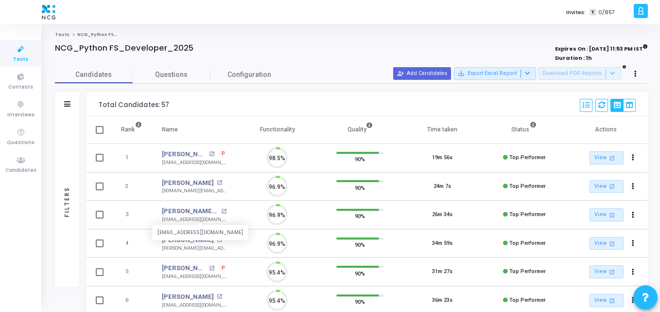
scroll to position [20, 25]
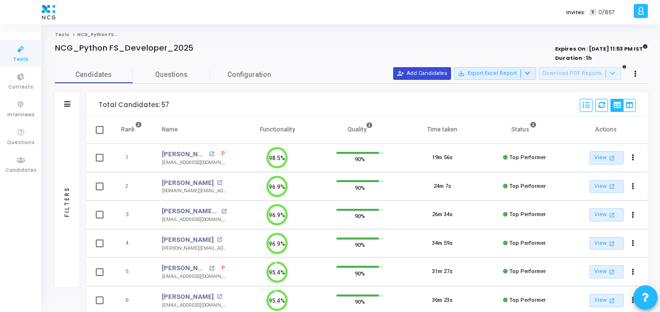
click at [426, 70] on button "person_add_alt Add Candidates" at bounding box center [422, 73] width 58 height 13
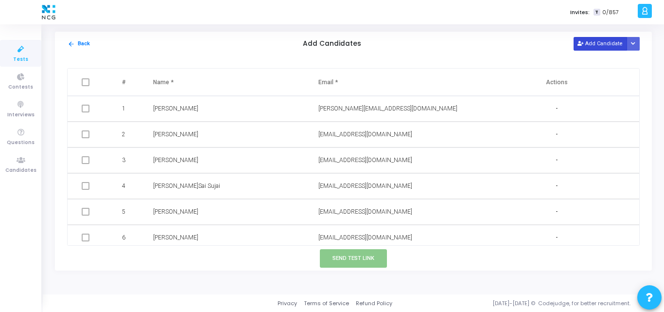
click at [604, 38] on button "Add Candidate" at bounding box center [600, 43] width 53 height 13
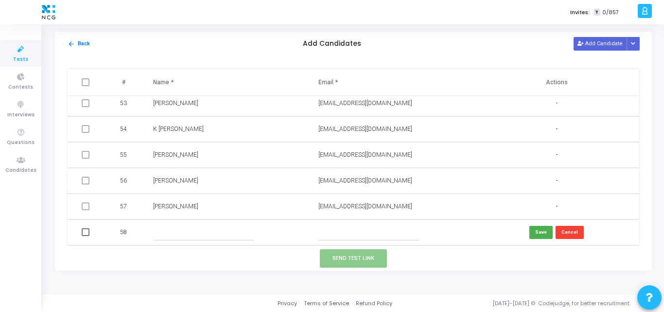
click at [328, 228] on input "text" at bounding box center [369, 232] width 101 height 16
paste input "[PERSON_NAME][EMAIL_ADDRESS][DOMAIN_NAME]"
type input "[PERSON_NAME][EMAIL_ADDRESS][DOMAIN_NAME]"
paste input "[PERSON_NAME]"
click at [199, 233] on input "[PERSON_NAME]" at bounding box center [203, 232] width 101 height 16
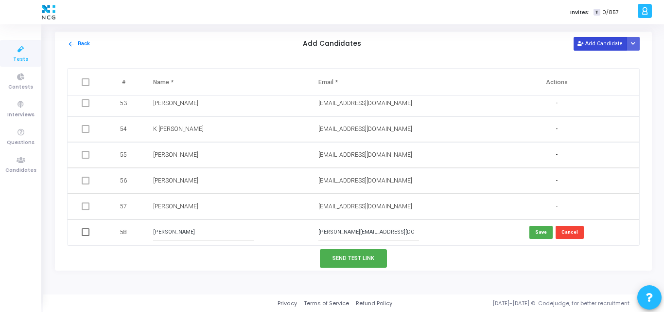
type input "[PERSON_NAME]"
click at [591, 44] on button "Add Candidate" at bounding box center [600, 43] width 53 height 13
click at [547, 228] on button "Save" at bounding box center [541, 232] width 23 height 13
click at [606, 45] on button "Add Candidate" at bounding box center [600, 43] width 53 height 13
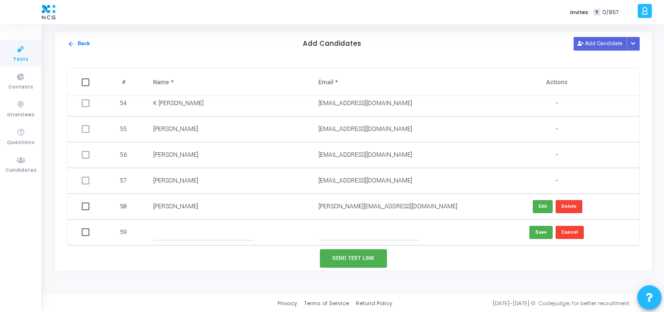
click at [348, 230] on input "text" at bounding box center [369, 232] width 101 height 16
paste input "[PERSON_NAME]"
type input "[PERSON_NAME]"
click at [219, 233] on input "text" at bounding box center [203, 232] width 101 height 16
paste input "[PERSON_NAME]"
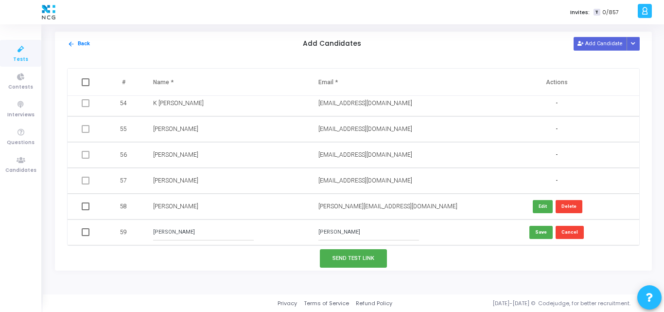
type input "[PERSON_NAME]"
drag, startPoint x: 377, startPoint y: 231, endPoint x: 255, endPoint y: 241, distance: 122.0
click at [255, 241] on tr "59 [PERSON_NAME] [PERSON_NAME] Save Cancel" at bounding box center [354, 232] width 572 height 26
paste input "[EMAIL_ADDRESS][DOMAIN_NAME]"
type input "[EMAIL_ADDRESS][DOMAIN_NAME]"
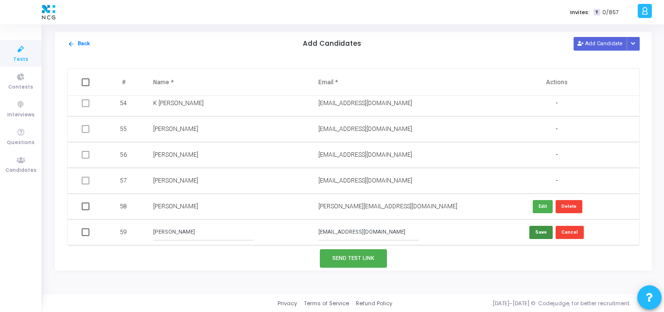
click at [540, 232] on button "Save" at bounding box center [541, 232] width 23 height 13
click at [599, 45] on button "Add Candidate" at bounding box center [600, 43] width 53 height 13
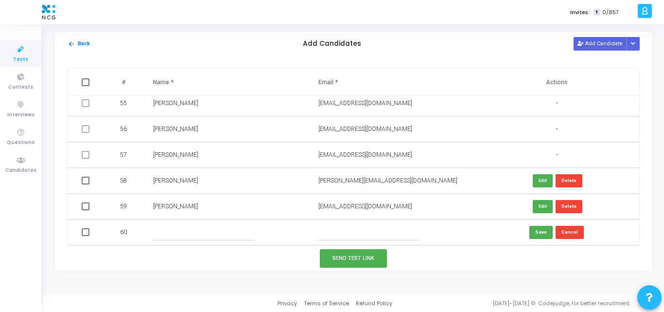
paste input "[EMAIL_ADDRESS][DOMAIN_NAME]"
click at [338, 227] on input "[EMAIL_ADDRESS][DOMAIN_NAME]" at bounding box center [369, 232] width 101 height 16
type input "[EMAIL_ADDRESS][DOMAIN_NAME]"
drag, startPoint x: 394, startPoint y: 232, endPoint x: 263, endPoint y: 215, distance: 132.4
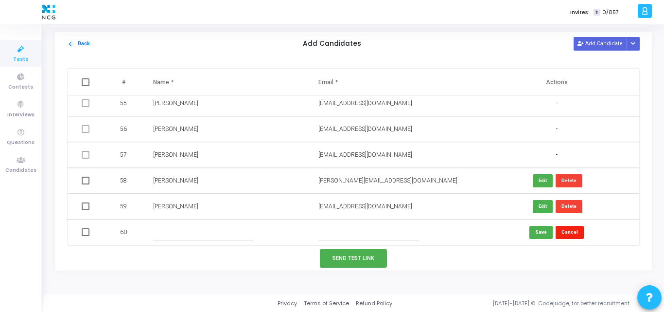
click at [561, 231] on button "Cancel" at bounding box center [570, 232] width 28 height 13
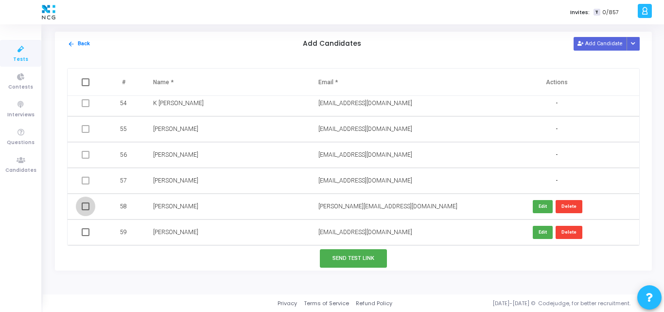
click at [82, 203] on span at bounding box center [86, 206] width 8 height 8
click at [85, 210] on input "checkbox" at bounding box center [85, 210] width 0 height 0
checkbox input "true"
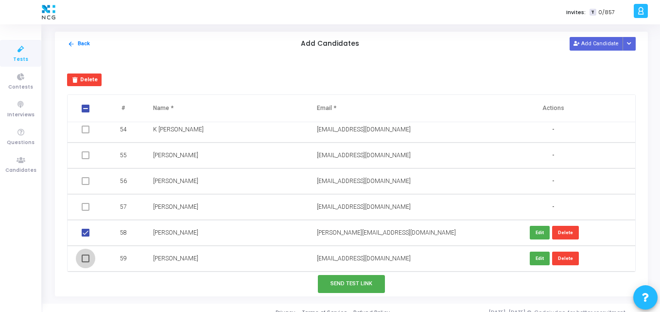
click at [85, 257] on span at bounding box center [86, 258] width 8 height 8
click at [85, 262] on input "checkbox" at bounding box center [85, 262] width 0 height 0
checkbox input "true"
click at [350, 288] on button "Send Test Link" at bounding box center [351, 284] width 67 height 18
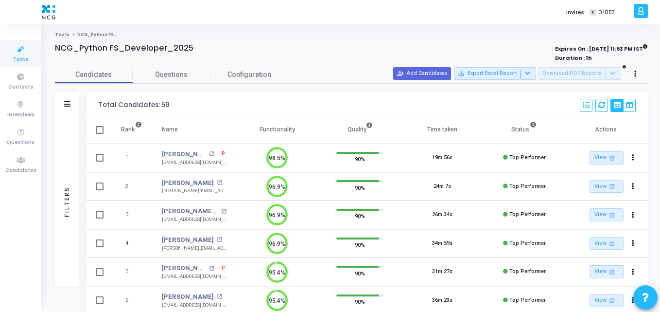
scroll to position [4, 4]
click at [18, 55] on span "Tests" at bounding box center [20, 59] width 15 height 8
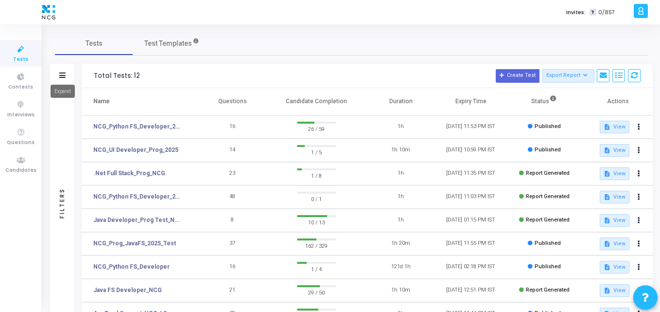
click at [62, 73] on icon at bounding box center [62, 74] width 6 height 5
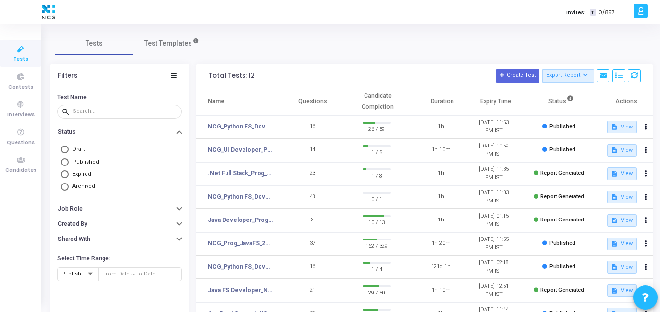
click at [62, 73] on div "Filters" at bounding box center [67, 76] width 19 height 8
click at [175, 74] on icon at bounding box center [174, 75] width 6 height 5
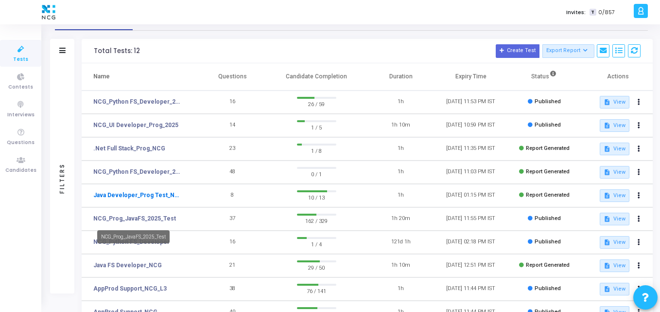
click at [131, 217] on link "NCG_Prog_JavaFS_2025_Test" at bounding box center [134, 218] width 83 height 9
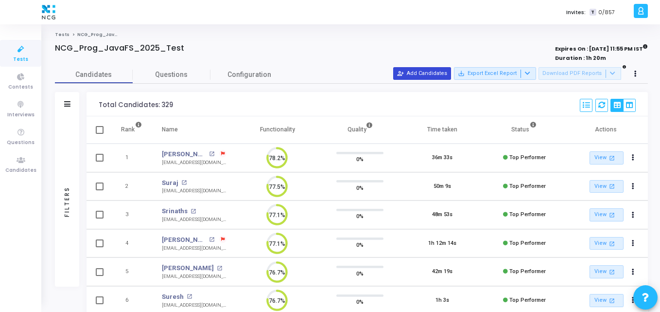
click at [416, 75] on button "person_add_alt Add Candidates" at bounding box center [422, 73] width 58 height 13
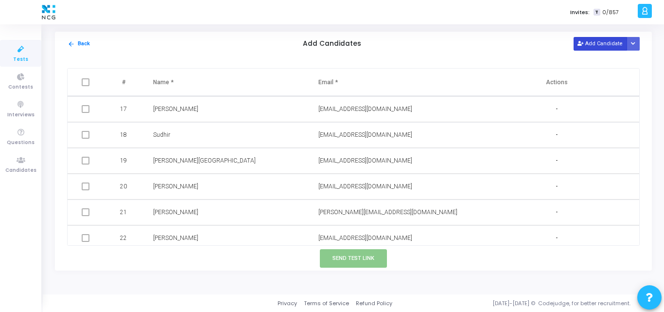
click at [605, 49] on button "Add Candidate" at bounding box center [600, 43] width 53 height 13
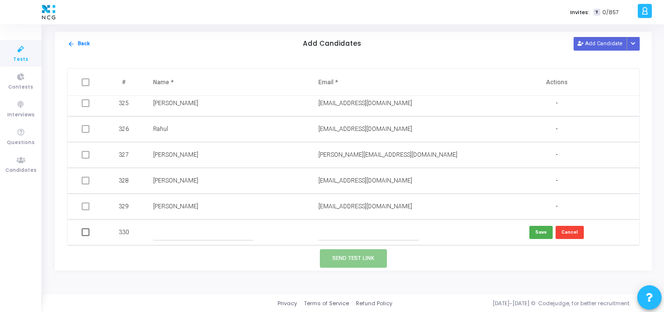
click at [329, 233] on input "text" at bounding box center [369, 232] width 101 height 16
paste input "[EMAIL_ADDRESS][DOMAIN_NAME]"
type input "[EMAIL_ADDRESS][DOMAIN_NAME]"
paste input "[PERSON_NAME]"
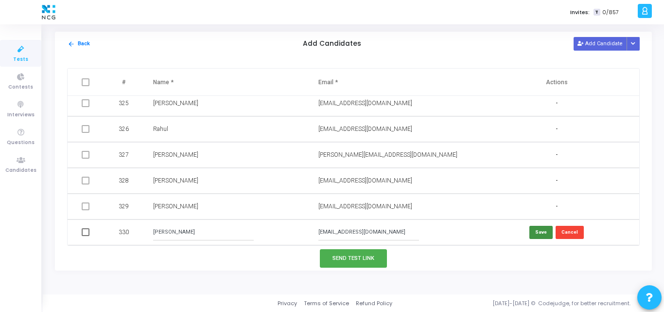
type input "[PERSON_NAME]"
click at [538, 238] on button "Save" at bounding box center [541, 232] width 23 height 13
click at [88, 234] on span at bounding box center [86, 232] width 8 height 8
click at [86, 236] on input "checkbox" at bounding box center [85, 236] width 0 height 0
checkbox input "true"
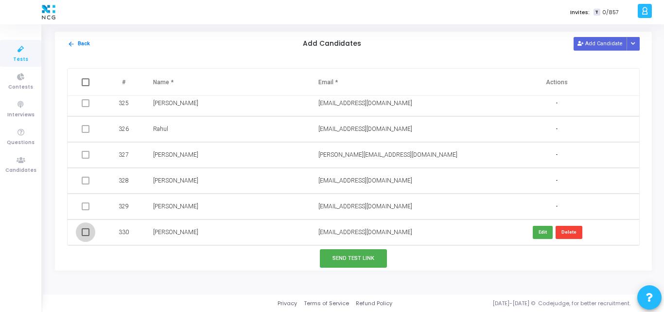
checkbox input "true"
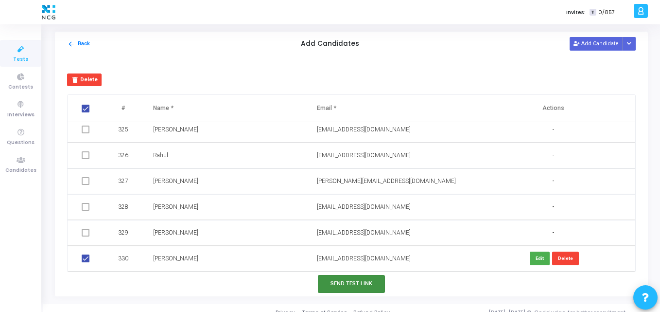
click at [342, 283] on button "Send Test Link" at bounding box center [351, 284] width 67 height 18
